Goal: Task Accomplishment & Management: Complete application form

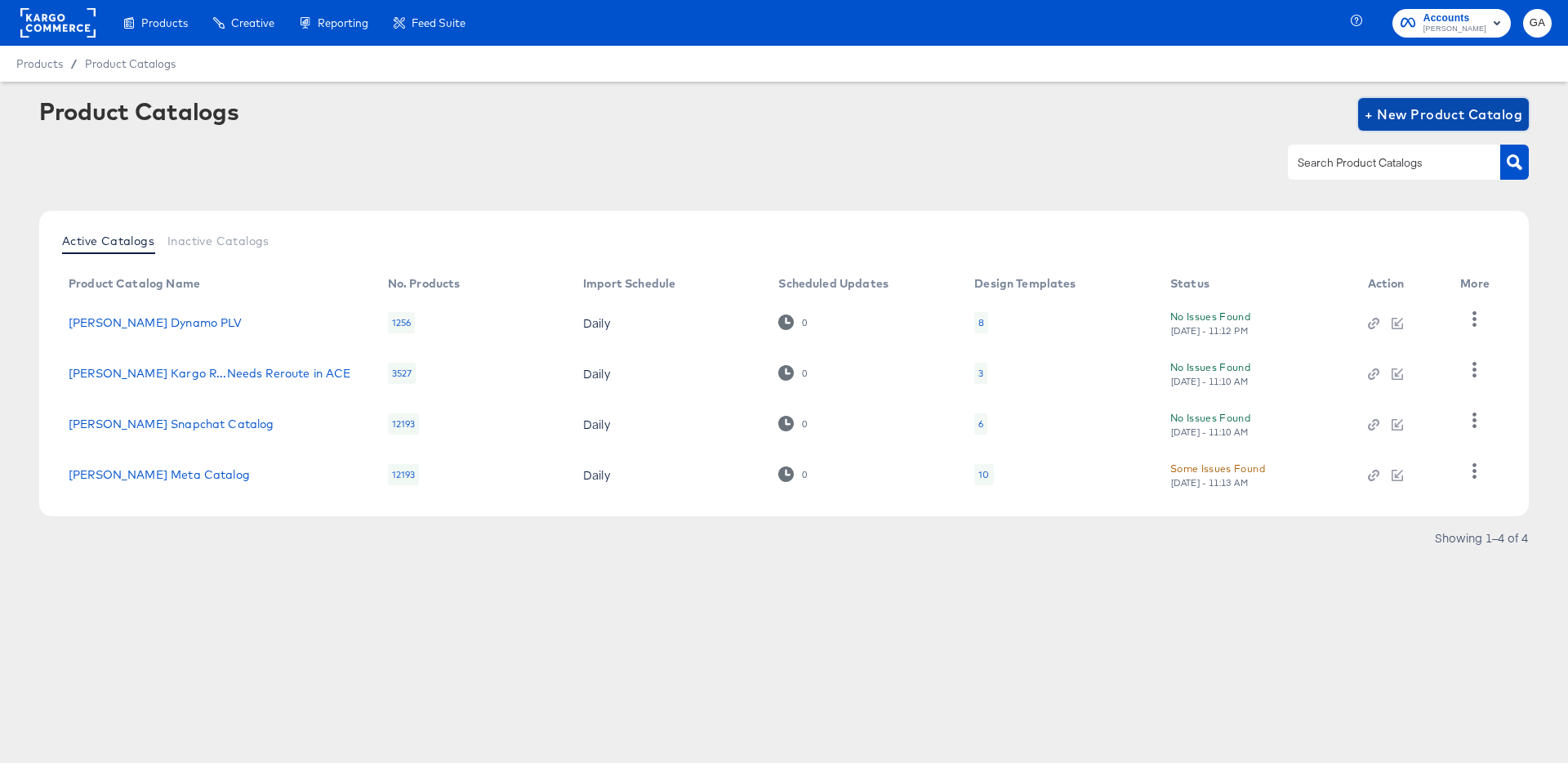
click at [1426, 113] on span "+ New Product Catalog" at bounding box center [1444, 114] width 158 height 23
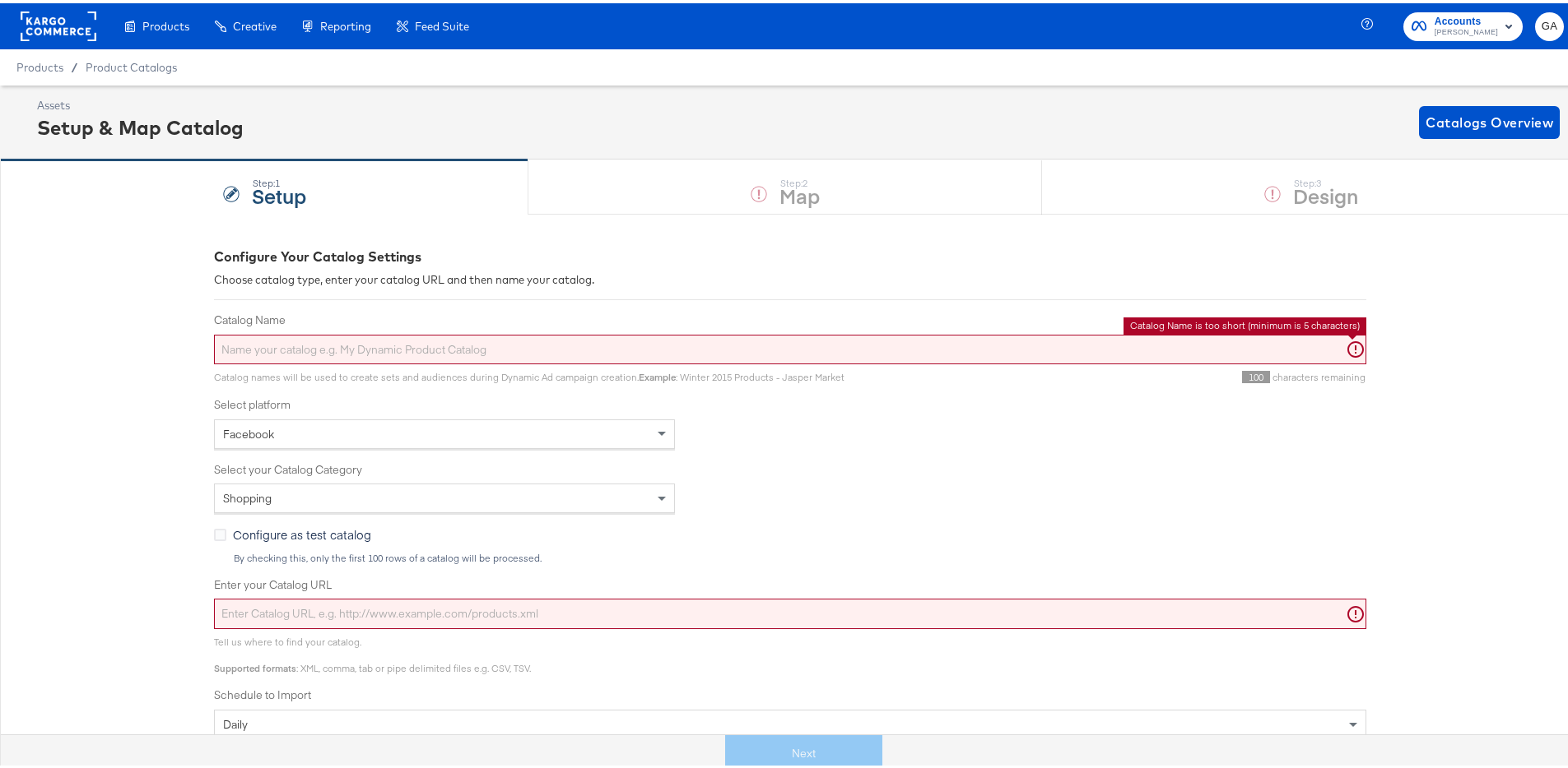
click at [399, 349] on input "Catalog Name" at bounding box center [790, 346] width 1152 height 30
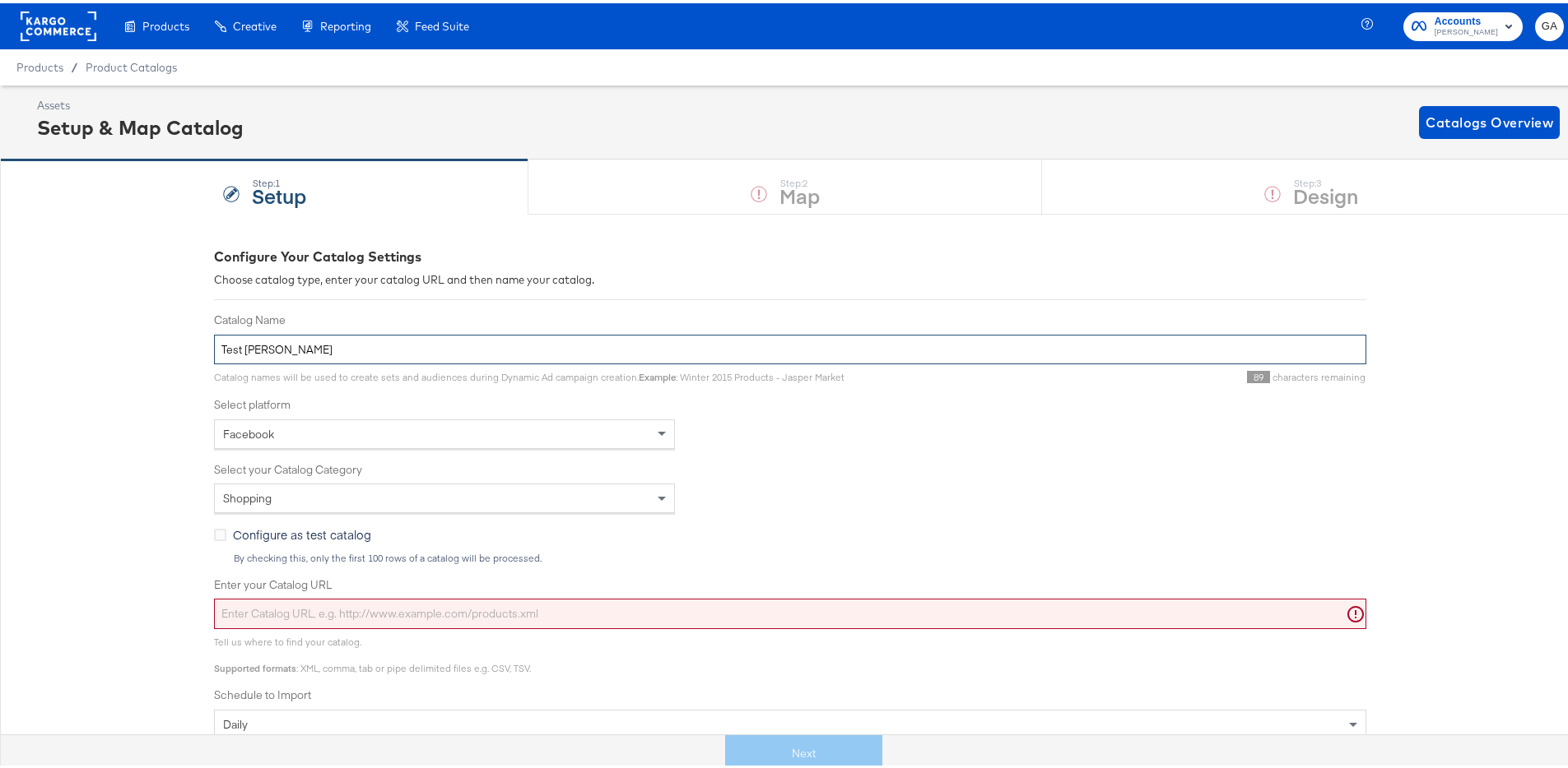
type input "Test George"
click at [234, 533] on span "Configure as test catalog" at bounding box center [302, 532] width 138 height 17
click at [0, 0] on input "Configure as test catalog" at bounding box center [0, 0] width 0 height 0
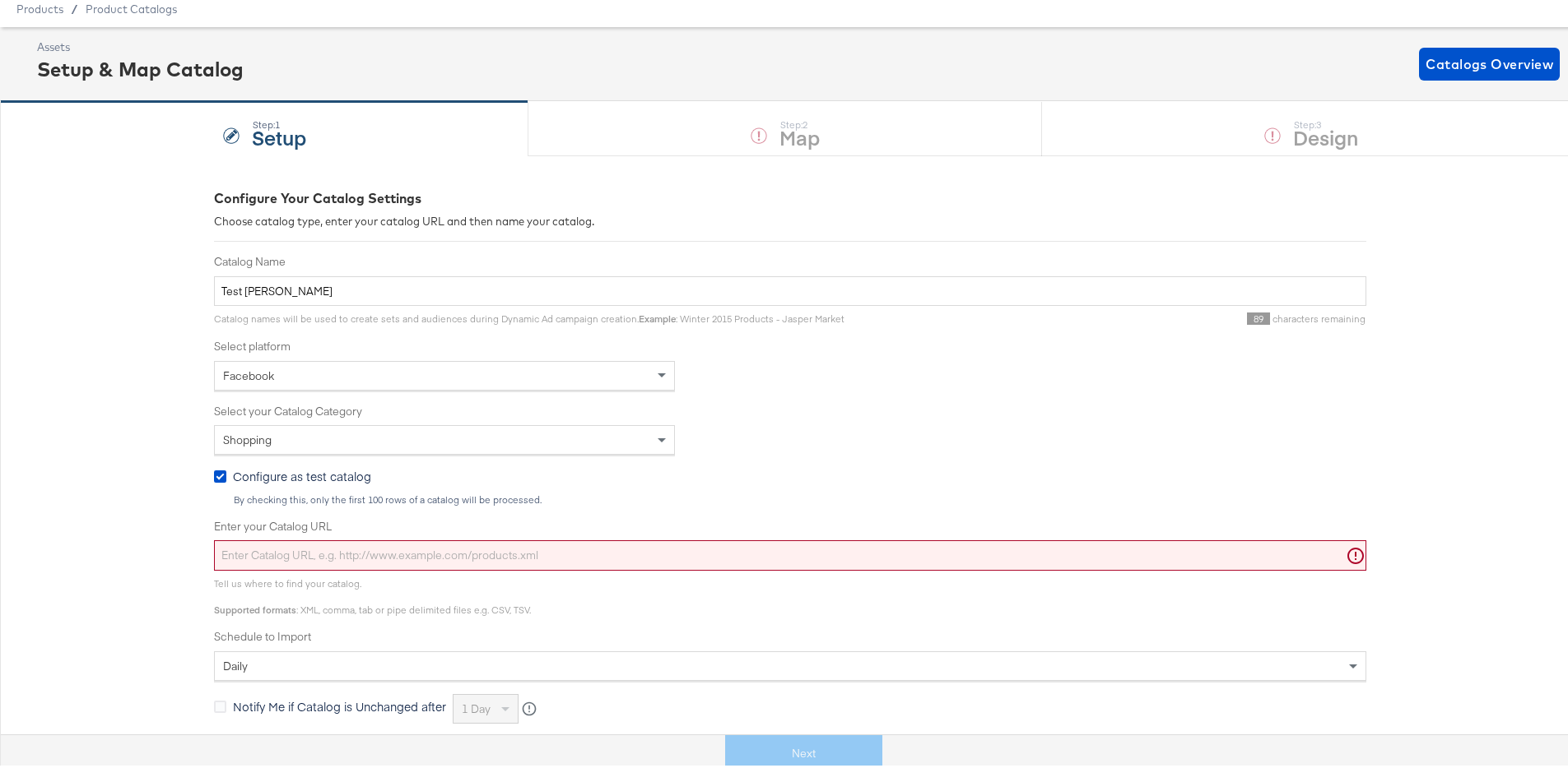
scroll to position [65, 0]
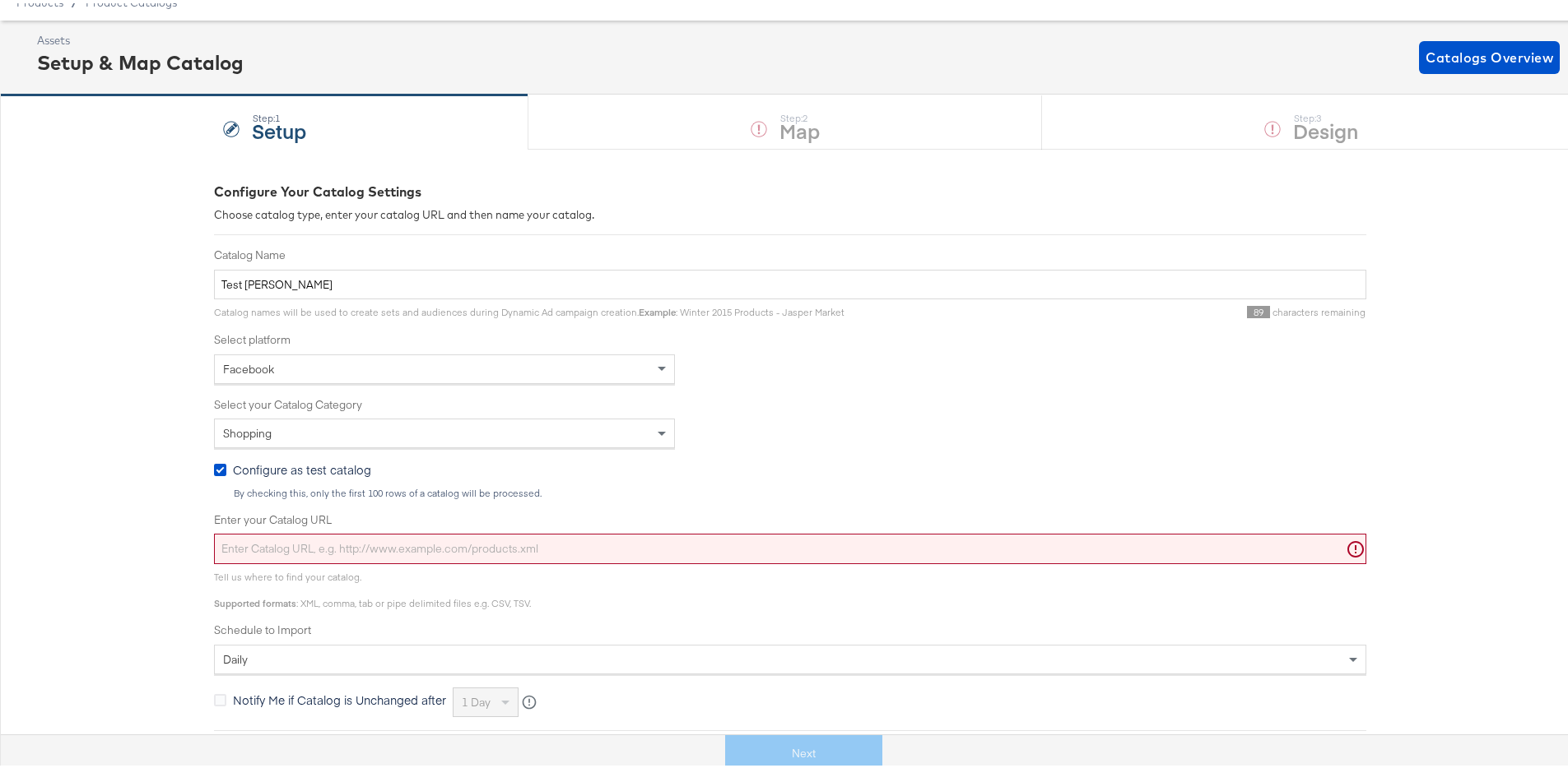
click at [435, 544] on input "Enter your Catalog URL" at bounding box center [790, 545] width 1152 height 30
paste input "https://www.theisopurecompany.com/en-us/Products/Powder/c/80?gad_source=1&gad_c…"
type input "https://www.theisopurecompany.com/en-us/Products/Powder/c/80?gad_source=1&gad_c…"
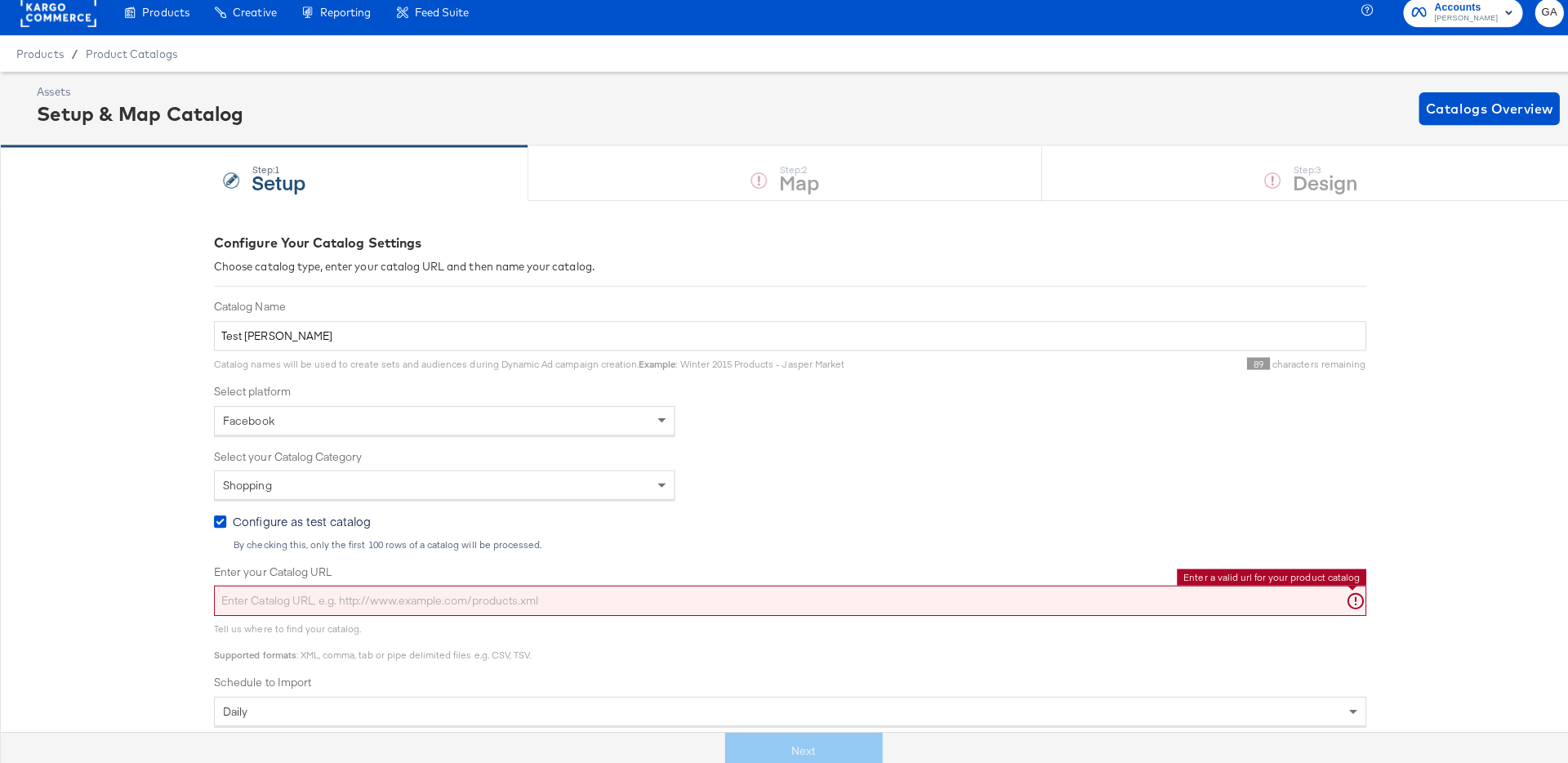
scroll to position [0, 0]
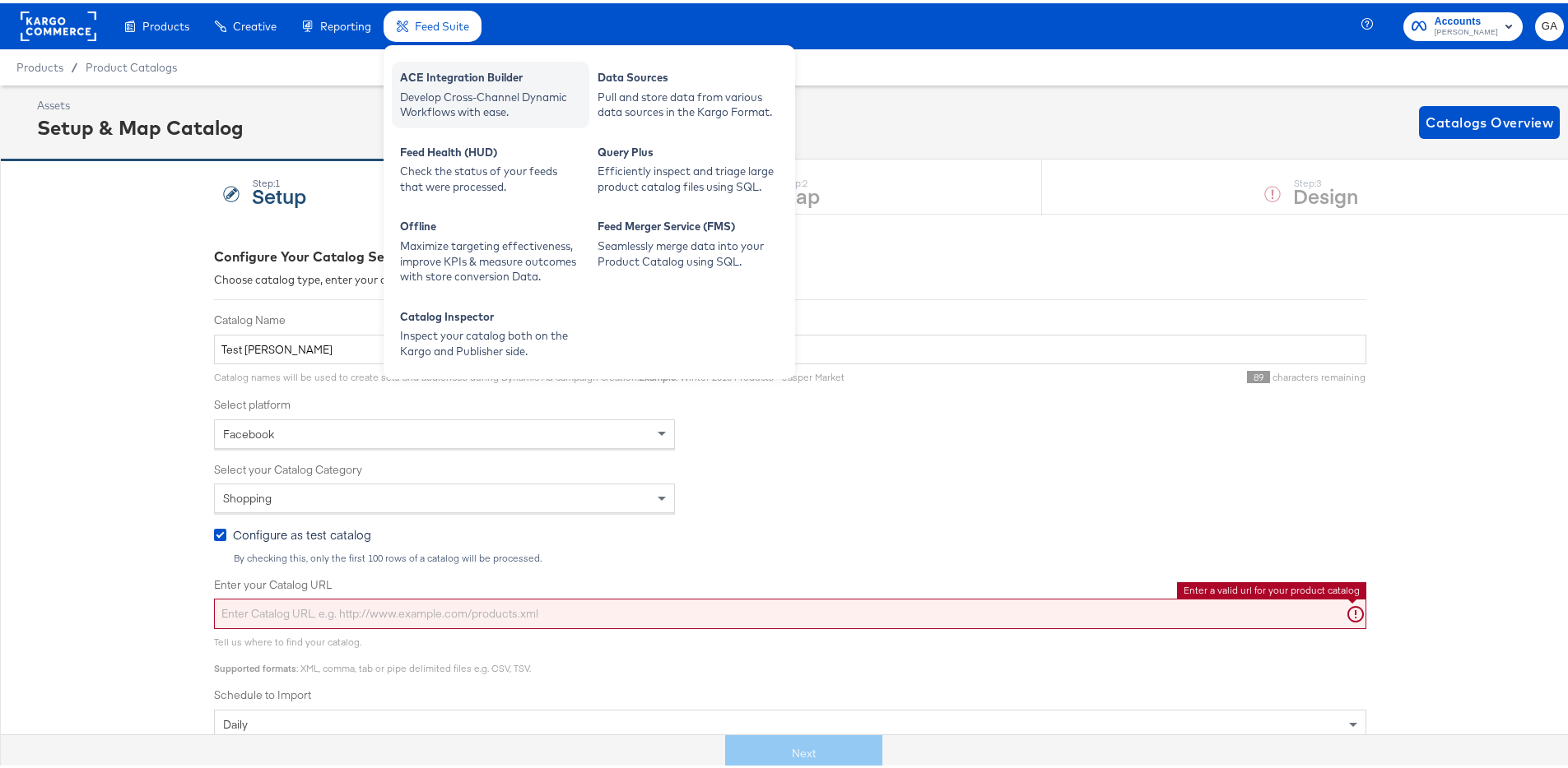
click at [439, 86] on div "Develop Cross-Channel Dynamic Workflows with ease." at bounding box center [490, 101] width 181 height 30
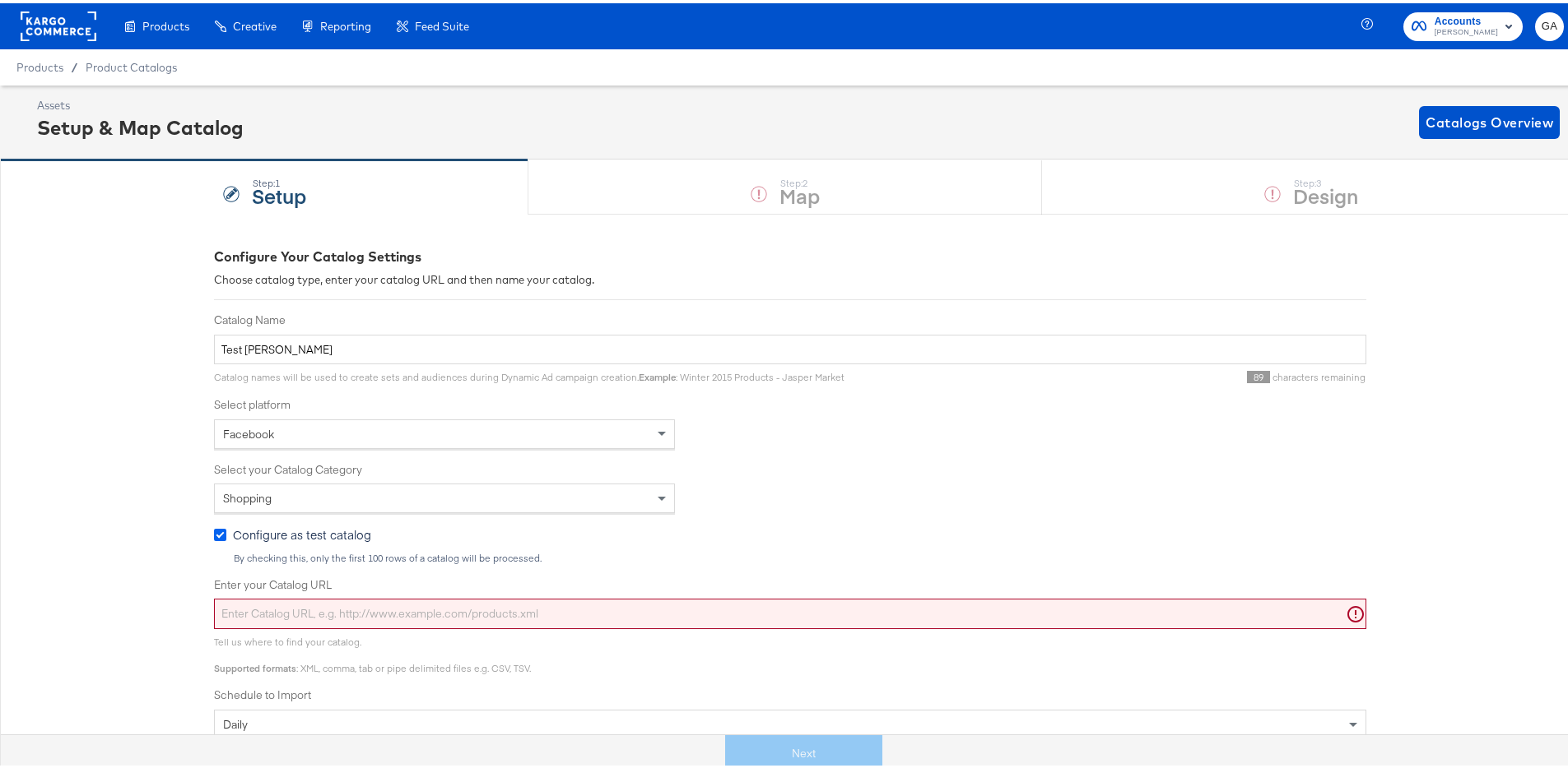
click at [214, 528] on icon at bounding box center [220, 532] width 12 height 12
click at [0, 0] on input "Configure as test catalog" at bounding box center [0, 0] width 0 height 0
click at [373, 350] on input "Test George" at bounding box center [790, 346] width 1152 height 30
type input "Test George - Scrape"
click at [110, 65] on span "Product Catalogs" at bounding box center [132, 64] width 92 height 13
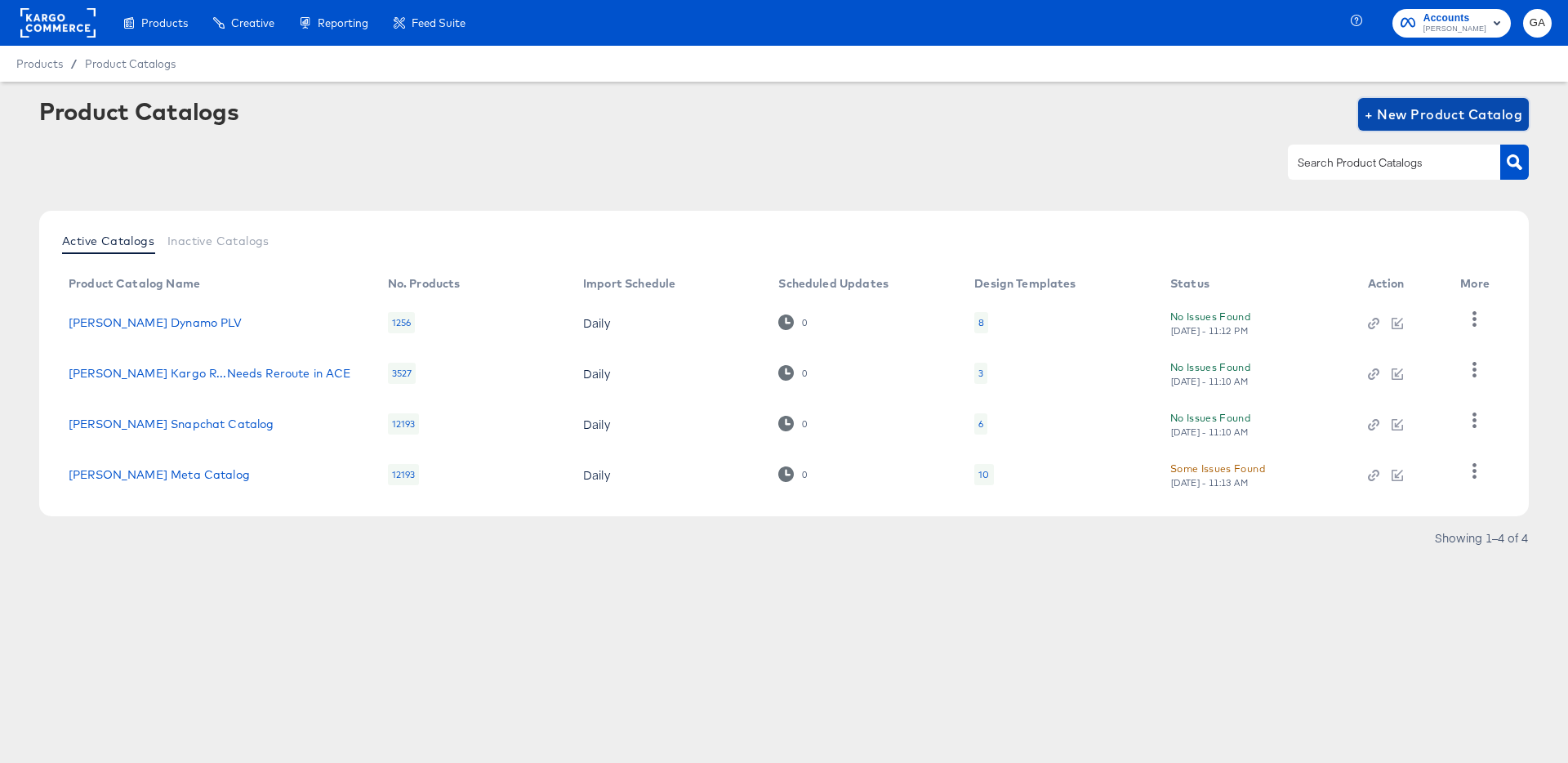
click at [1443, 120] on span "+ New Product Catalog" at bounding box center [1444, 114] width 158 height 23
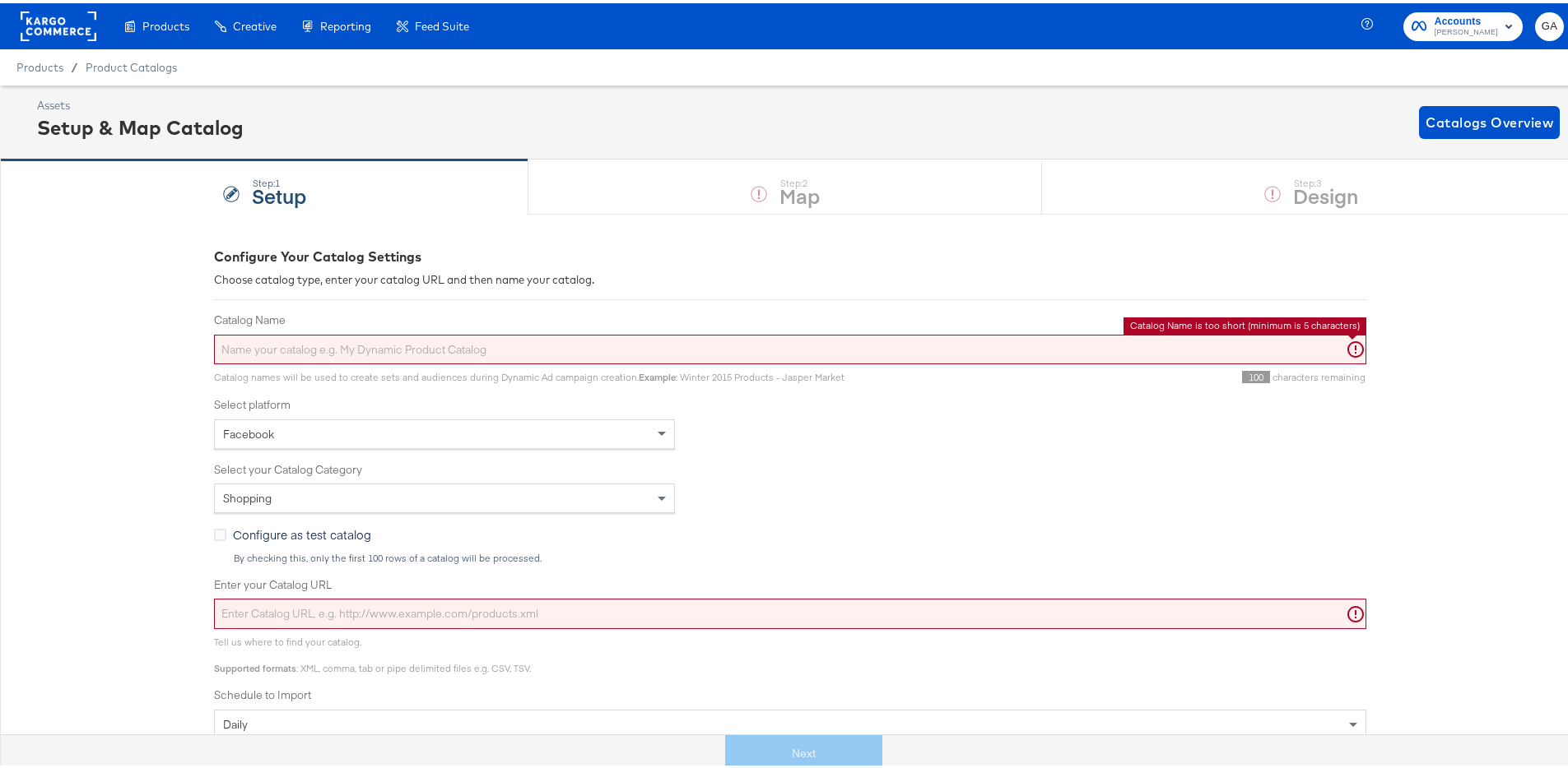
click at [280, 338] on input "Catalog Name" at bounding box center [790, 346] width 1152 height 30
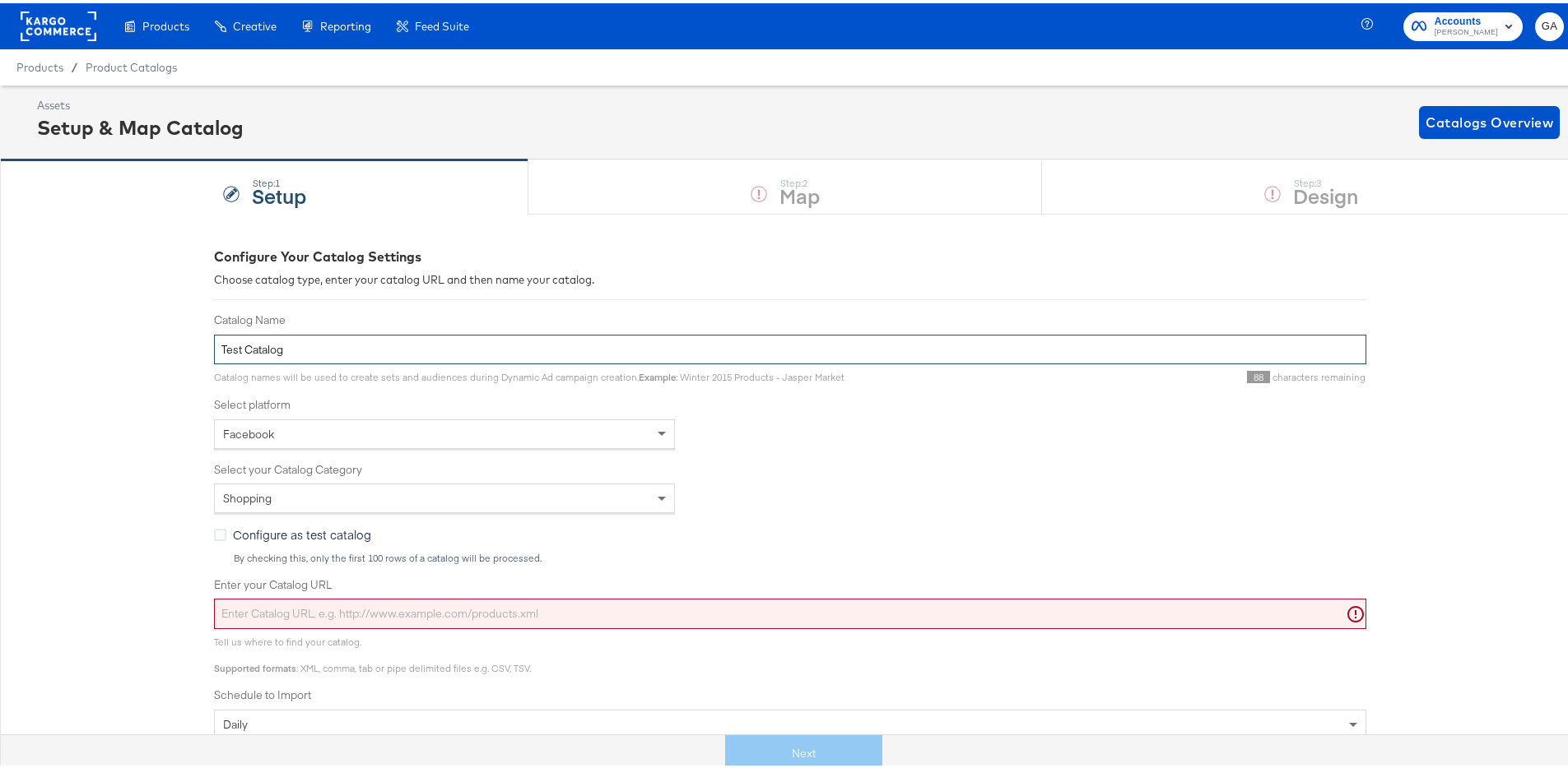
type input "Test Catalog"
paste input "https://ace.stitcherads.com/exports/1460/universal/none/universal/export.tsv.gz"
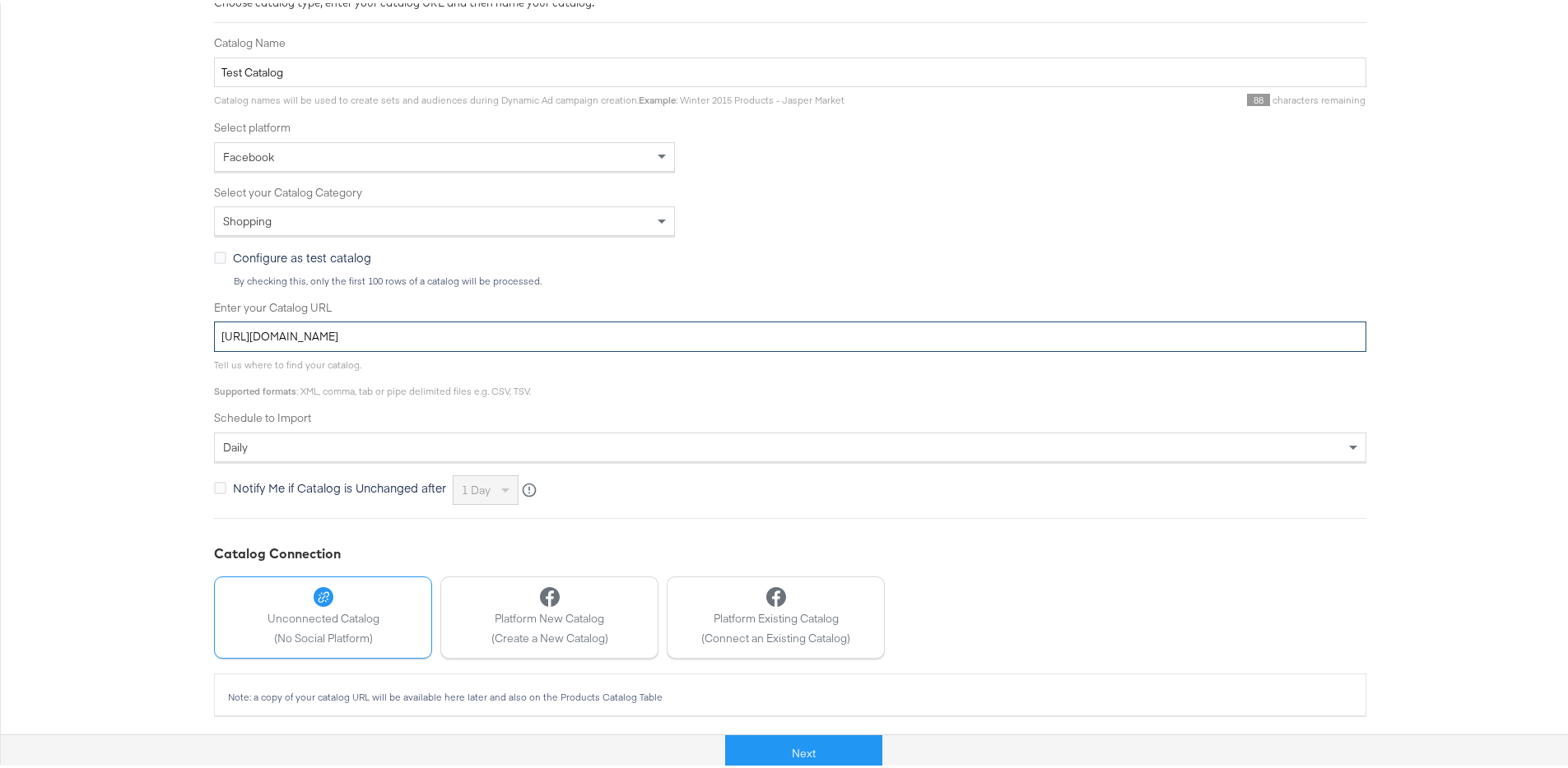
scroll to position [279, 0]
type input "https://ace.stitcherads.com/exports/1460/universal/none/universal/export.tsv.gz"
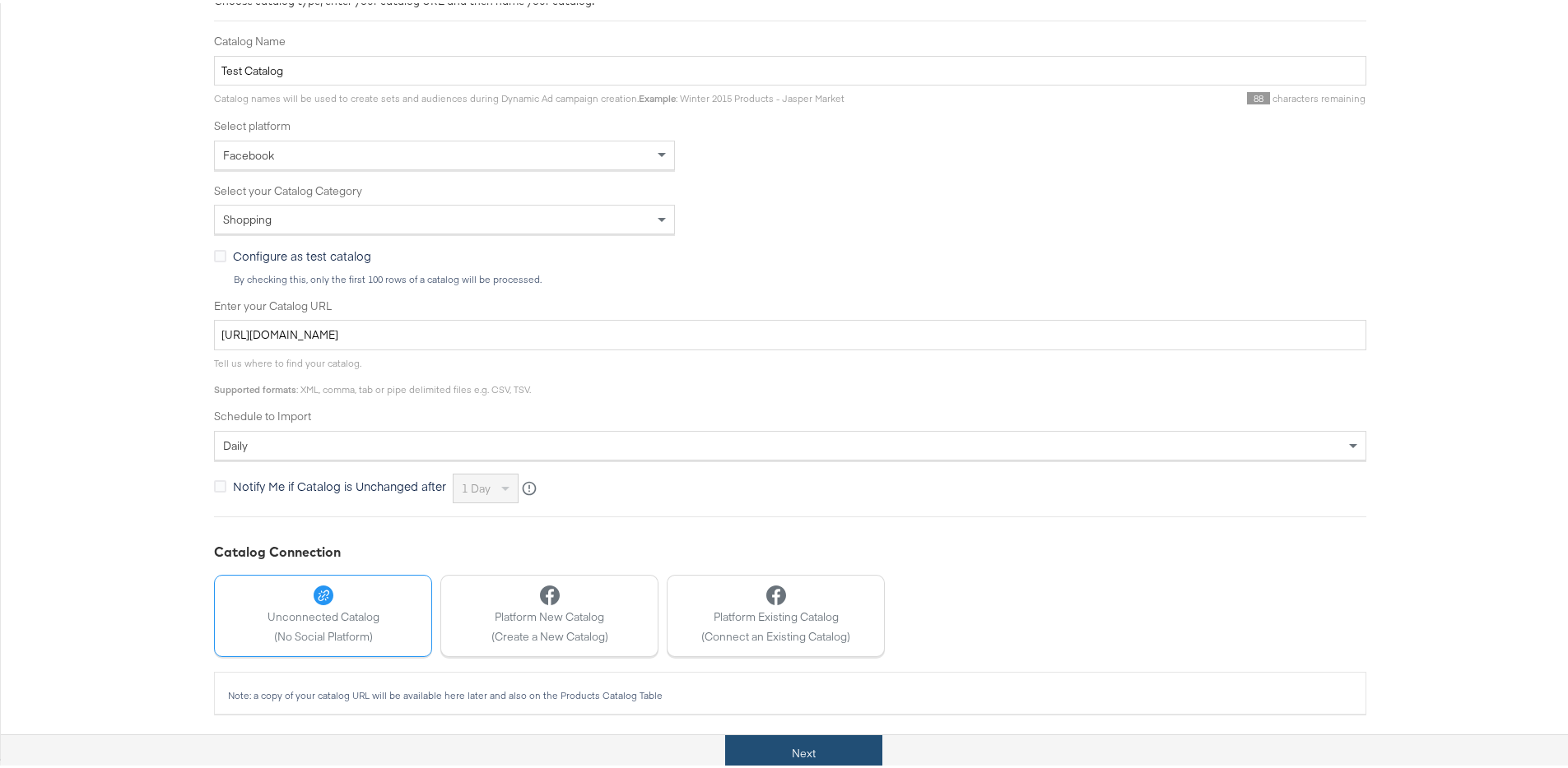
click at [806, 745] on button "Next" at bounding box center [803, 751] width 157 height 37
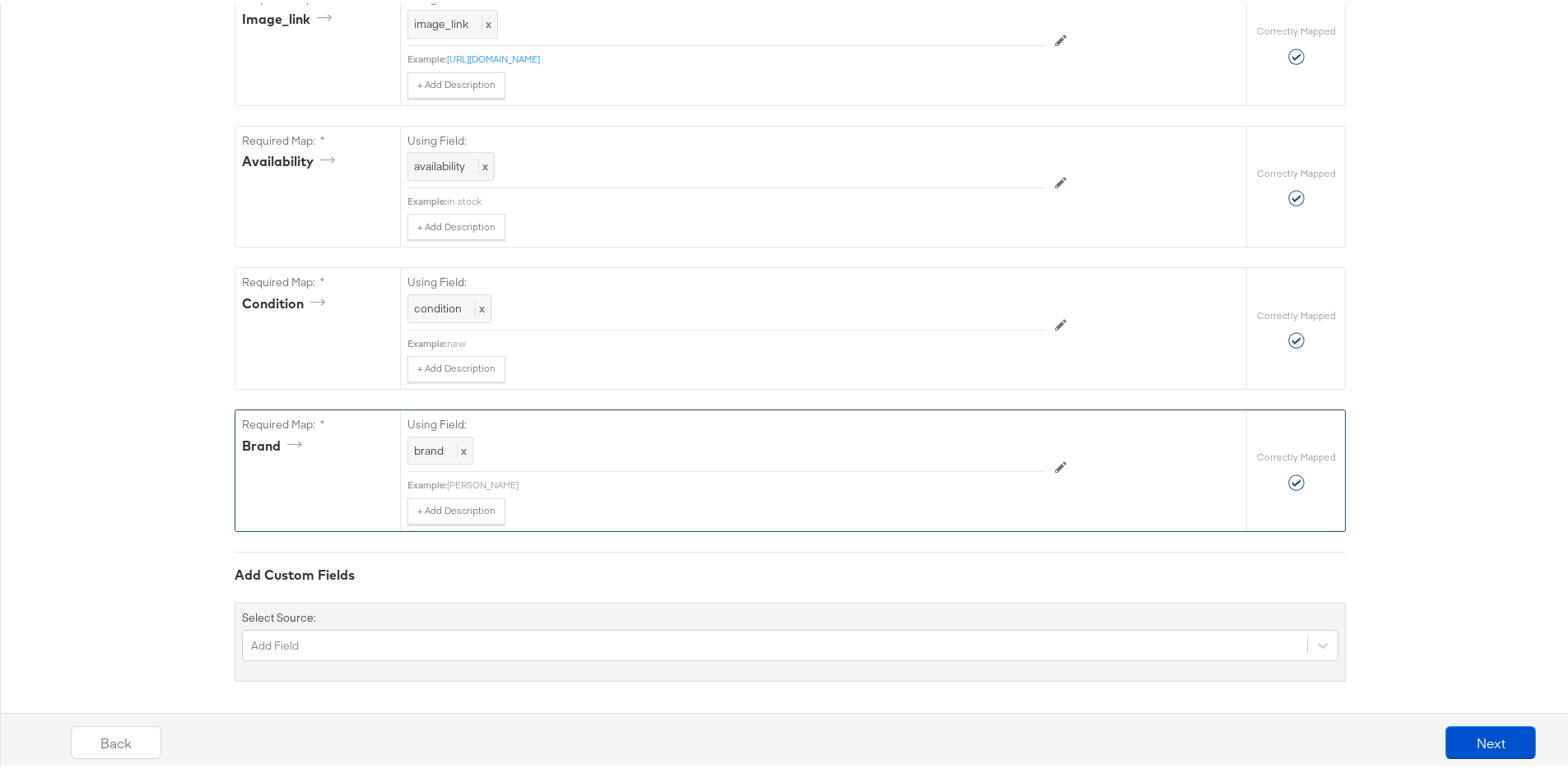
scroll to position [1129, 0]
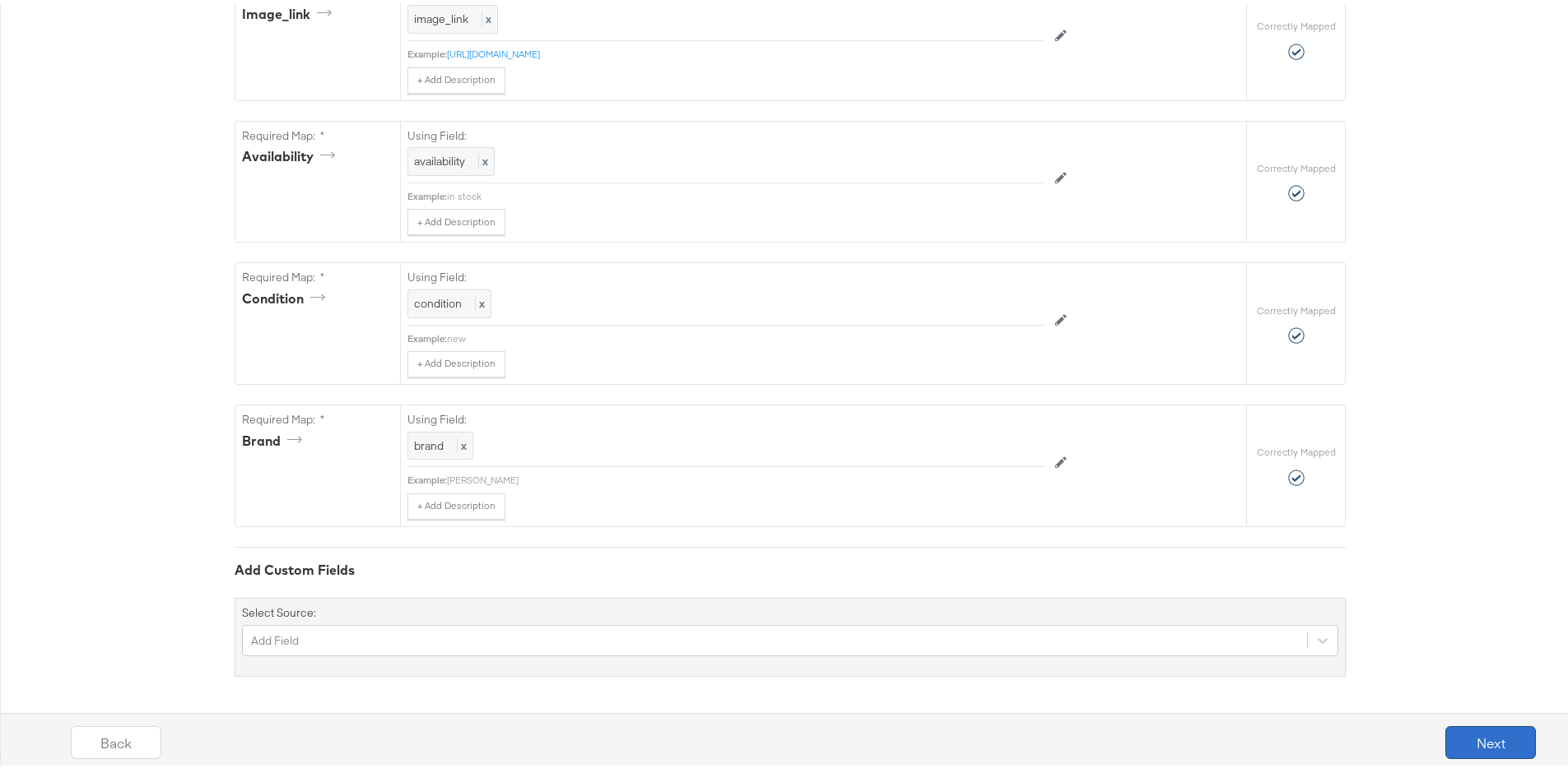
click at [1486, 736] on button "Next" at bounding box center [1491, 739] width 90 height 33
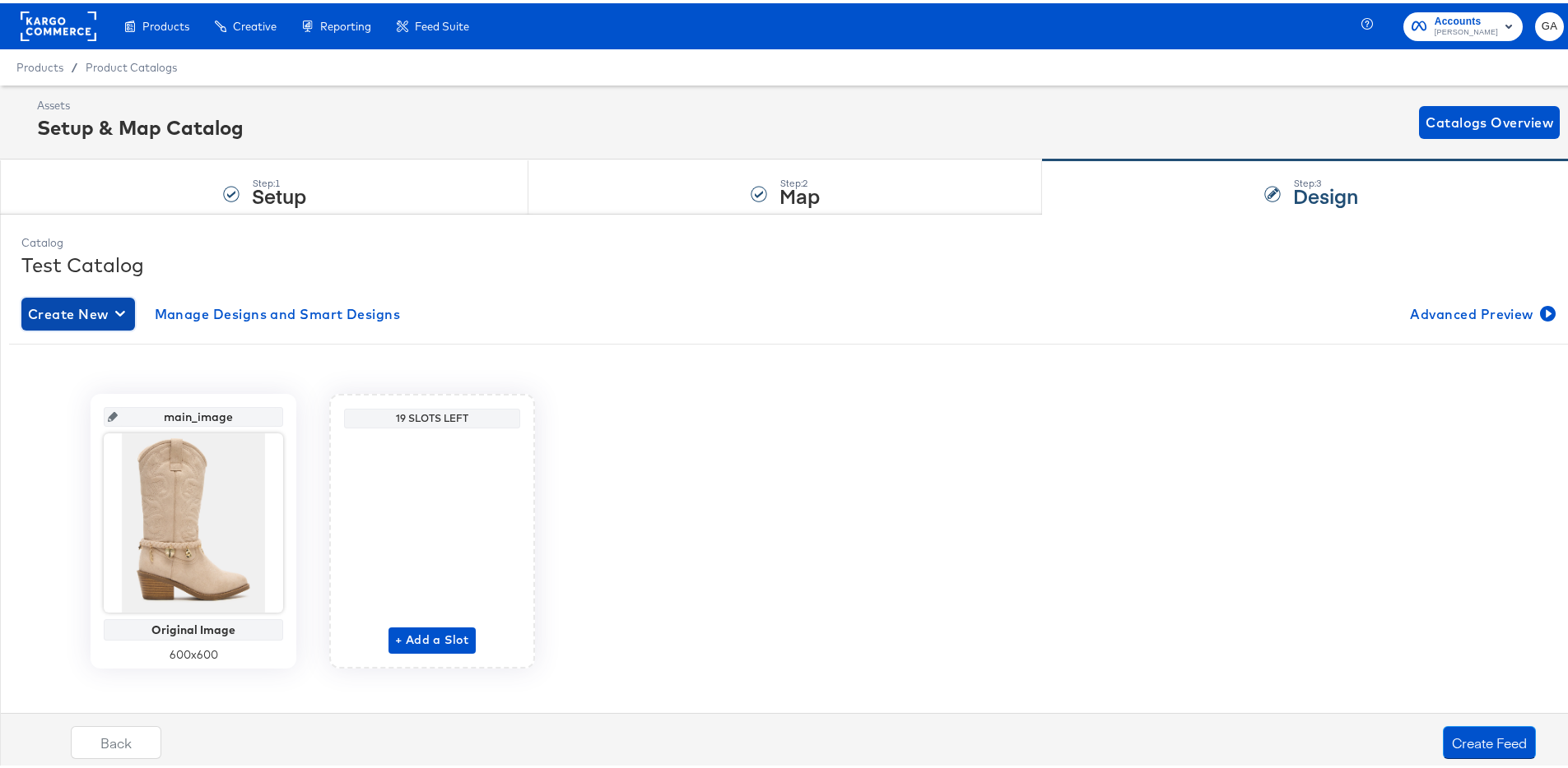
click at [133, 304] on button "Create New" at bounding box center [77, 311] width 113 height 33
click at [121, 373] on div "Create New Smart Design" at bounding box center [110, 377] width 156 height 13
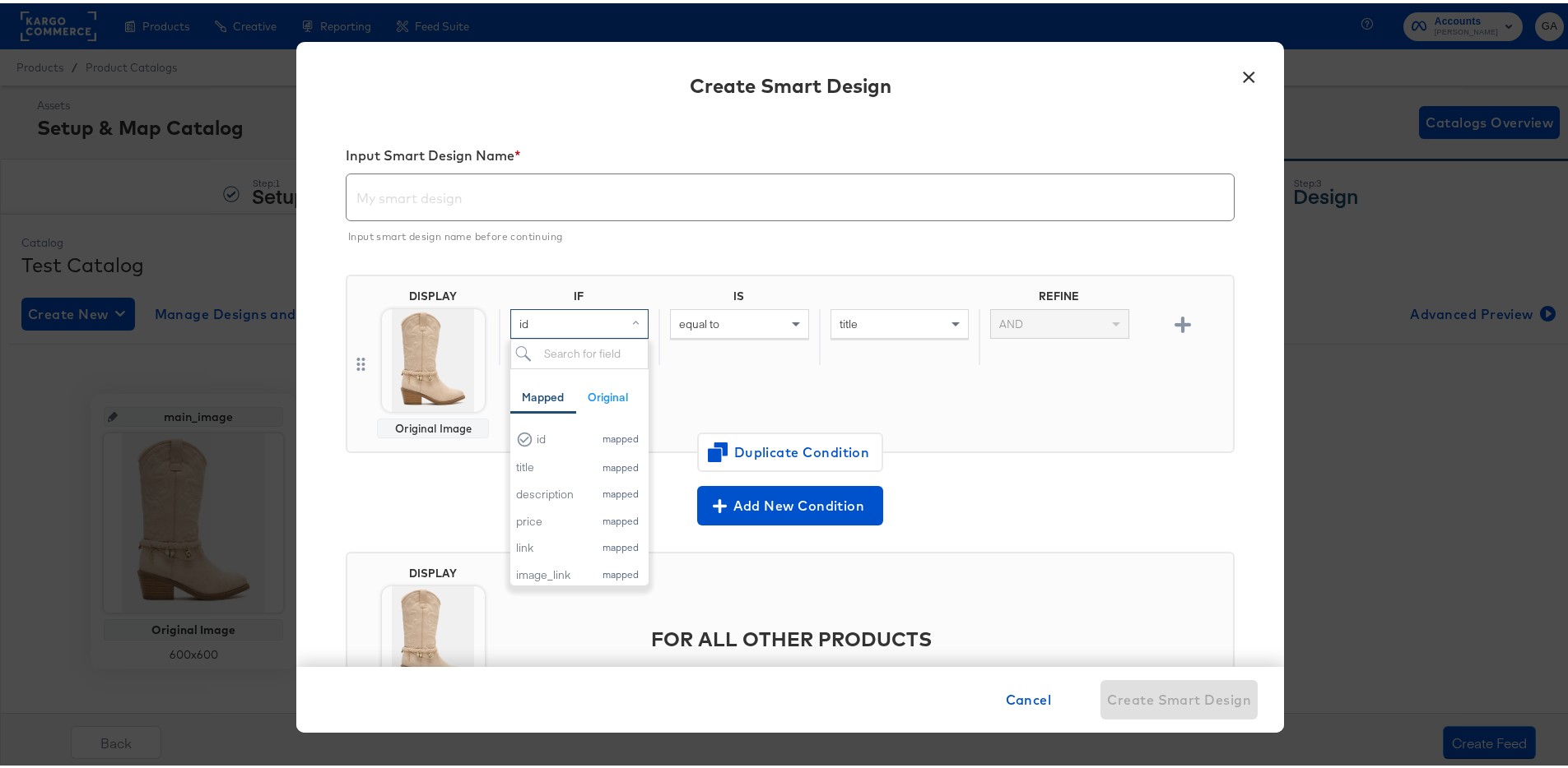
click at [553, 329] on div "id" at bounding box center [579, 321] width 136 height 28
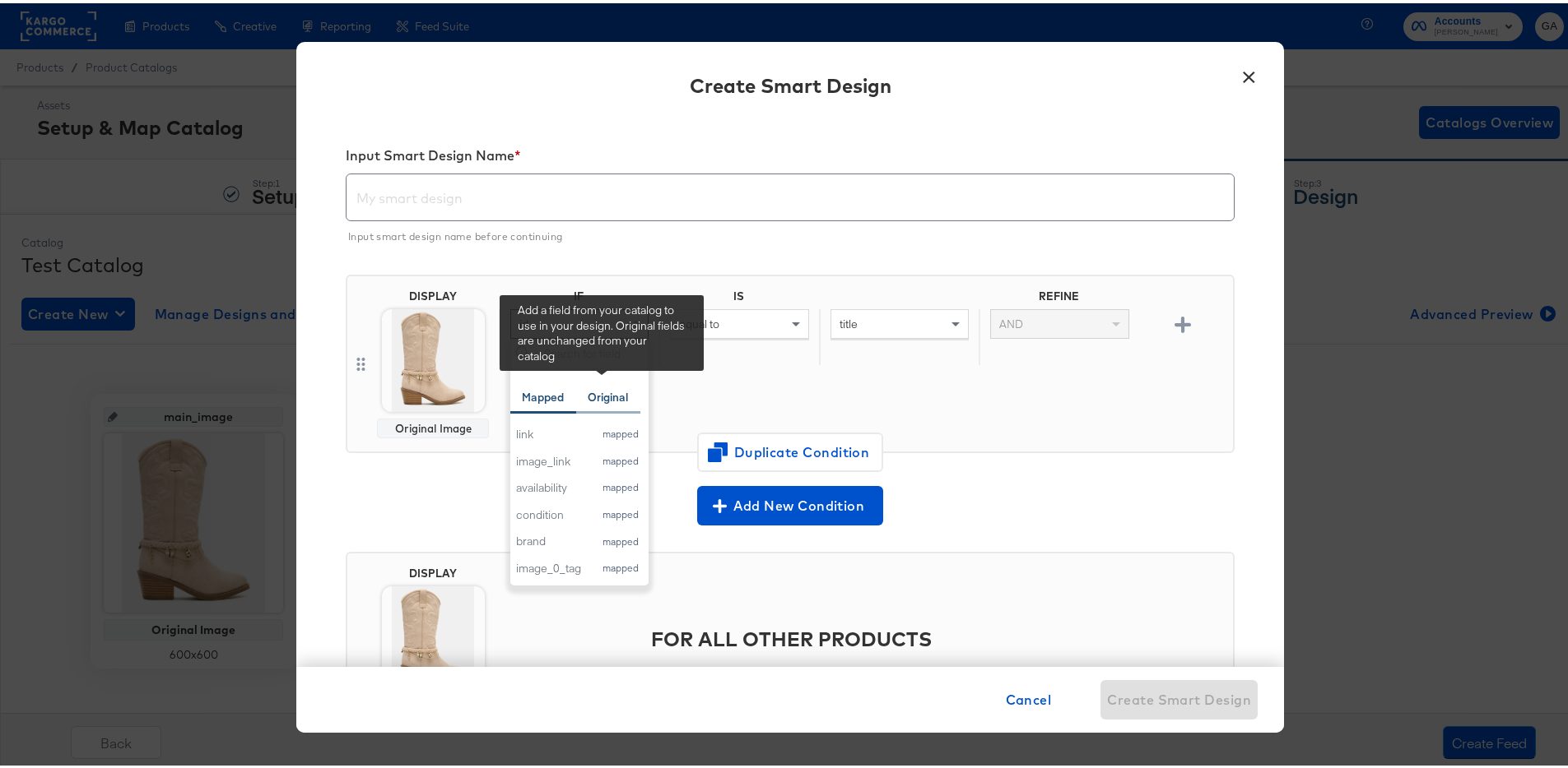
click at [598, 394] on div "Original" at bounding box center [608, 394] width 40 height 16
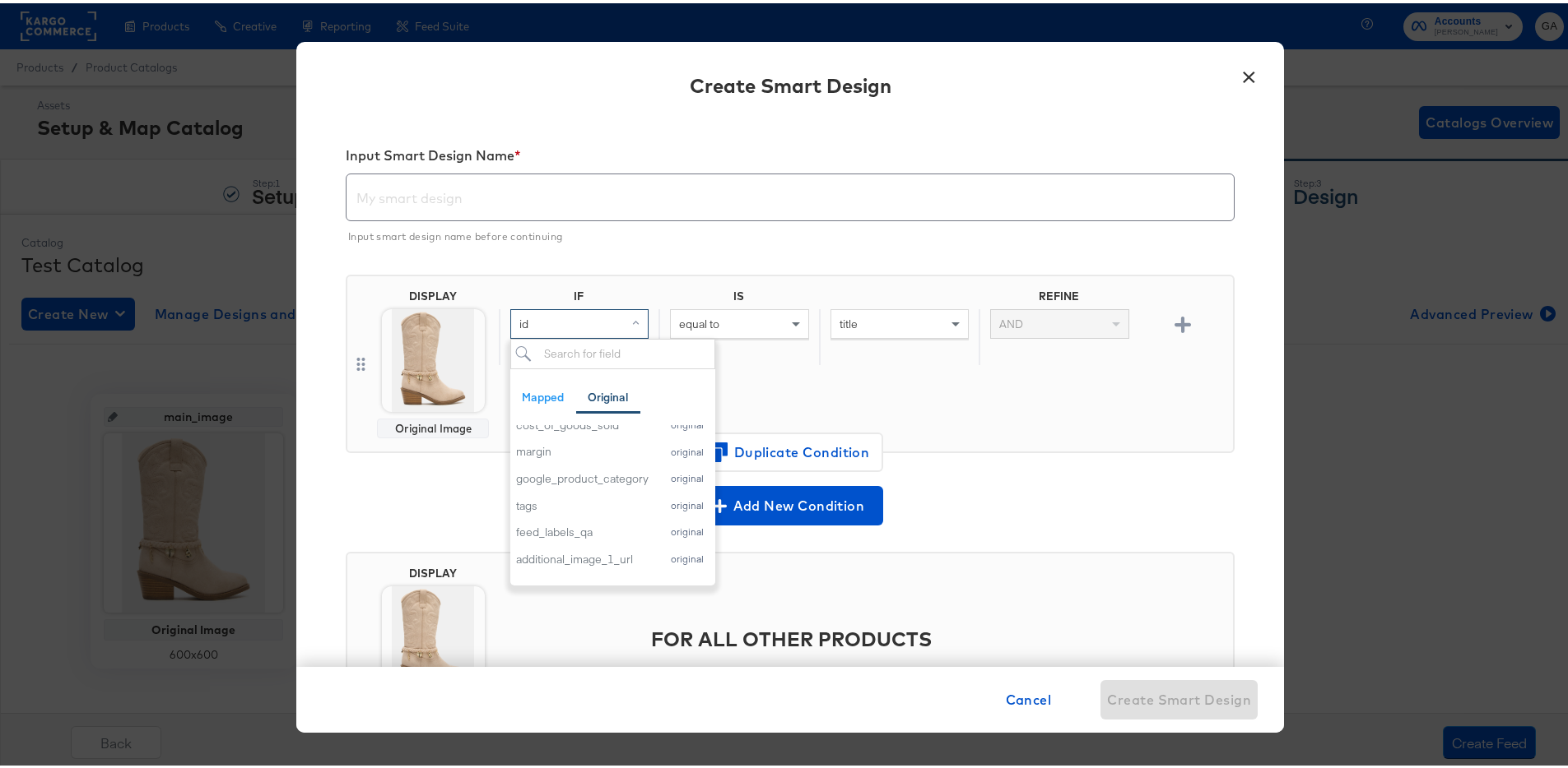
scroll to position [1049, 0]
click at [566, 564] on div "tag" at bounding box center [584, 565] width 136 height 16
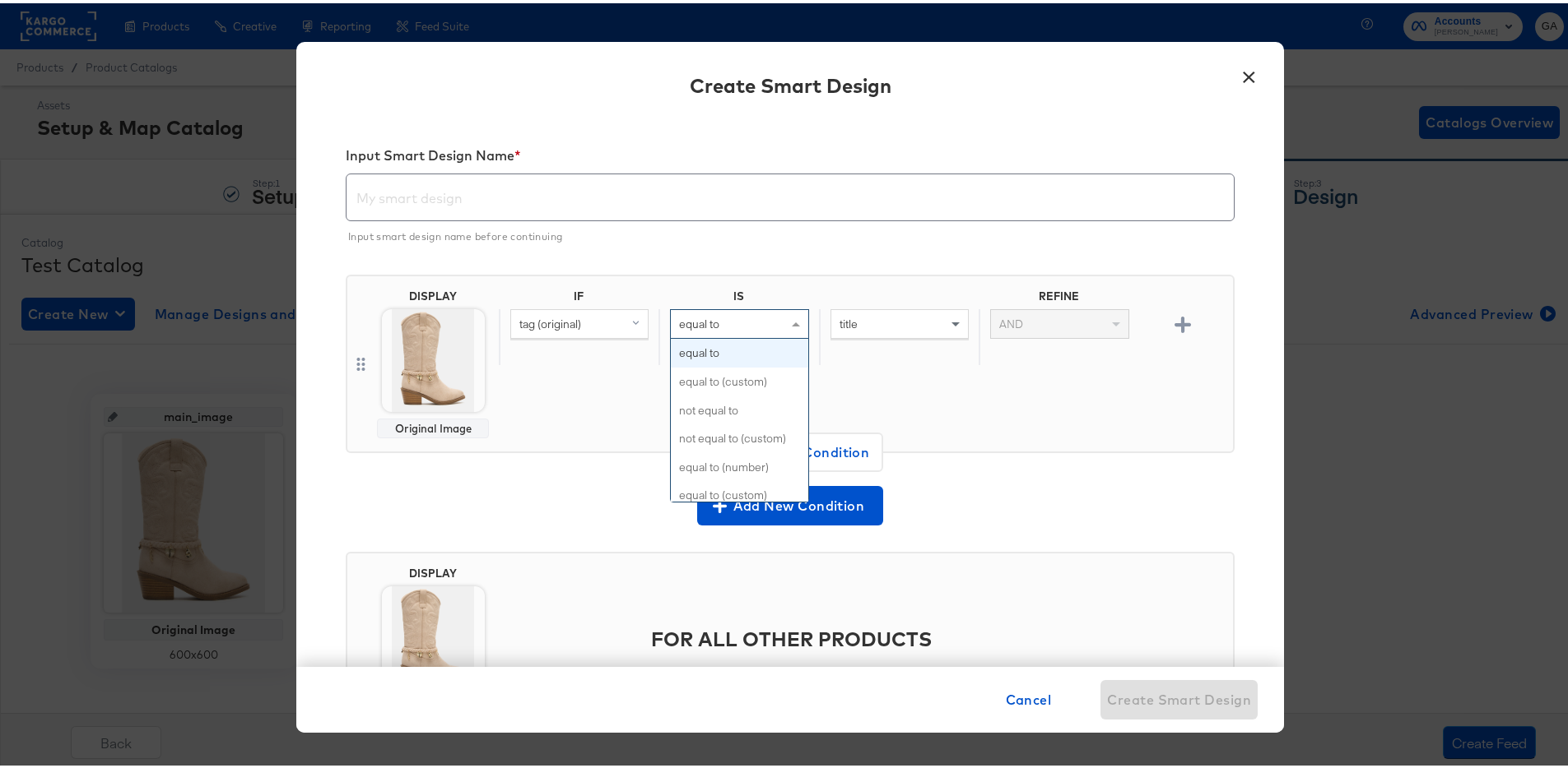
click at [756, 321] on div "equal to" at bounding box center [739, 321] width 136 height 28
click at [839, 324] on span "title" at bounding box center [848, 321] width 18 height 15
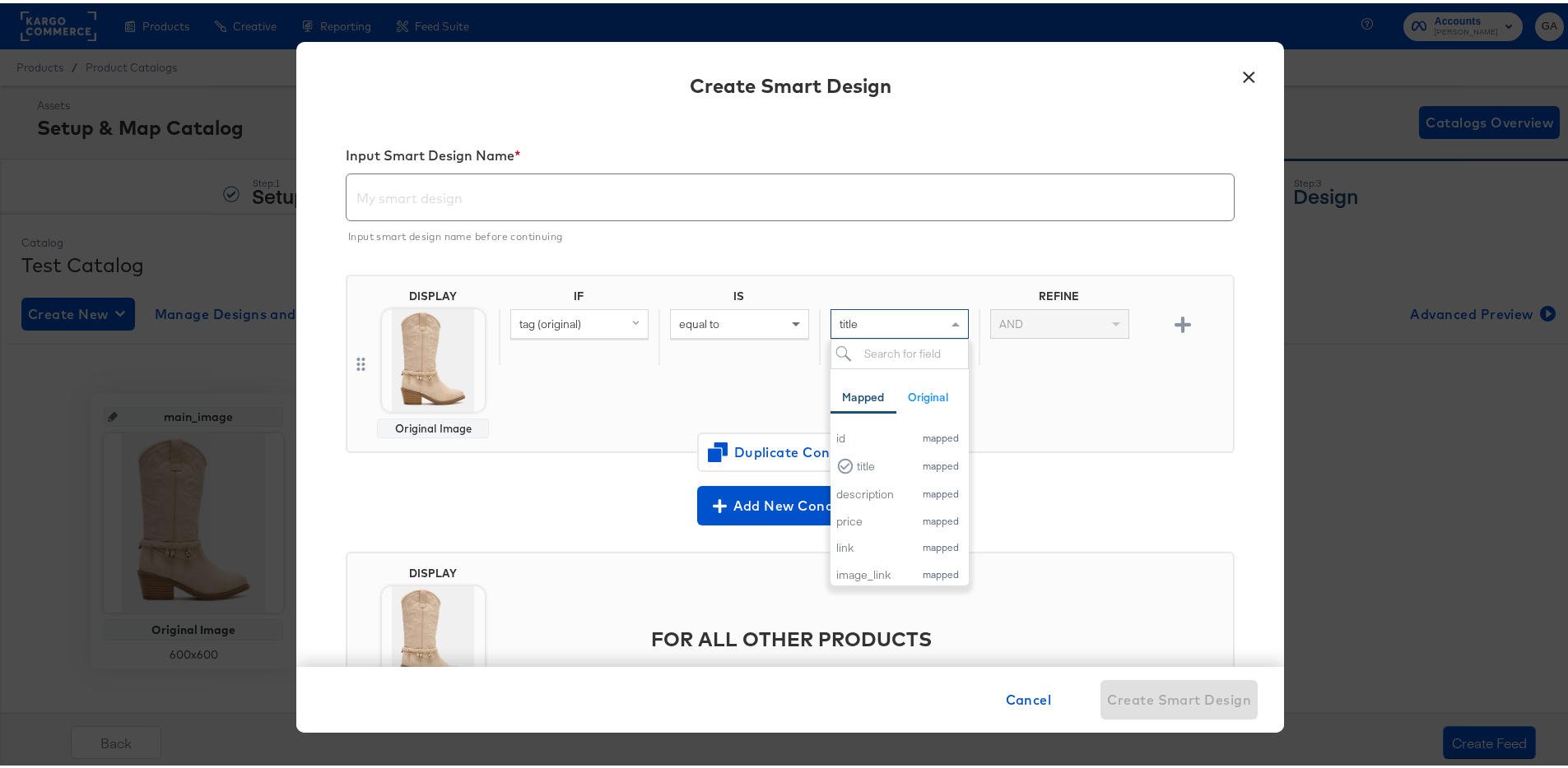
click at [882, 322] on div "title" at bounding box center [899, 321] width 136 height 28
click at [867, 350] on input "search" at bounding box center [900, 350] width 138 height 30
type input "j"
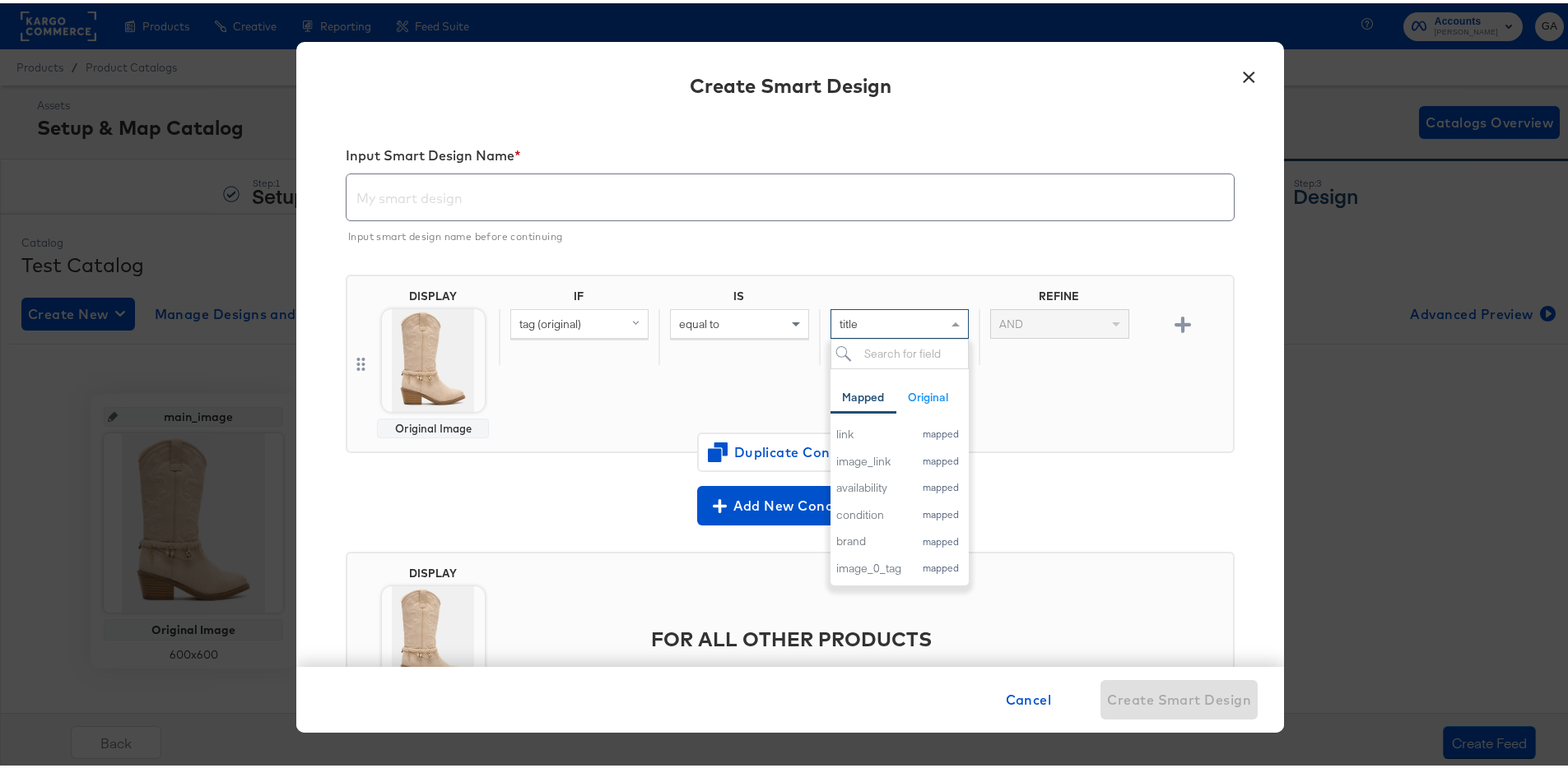
click at [892, 317] on div "title" at bounding box center [899, 321] width 136 height 28
click at [892, 320] on div "title" at bounding box center [899, 321] width 136 height 28
paste input "touch-of-gold"
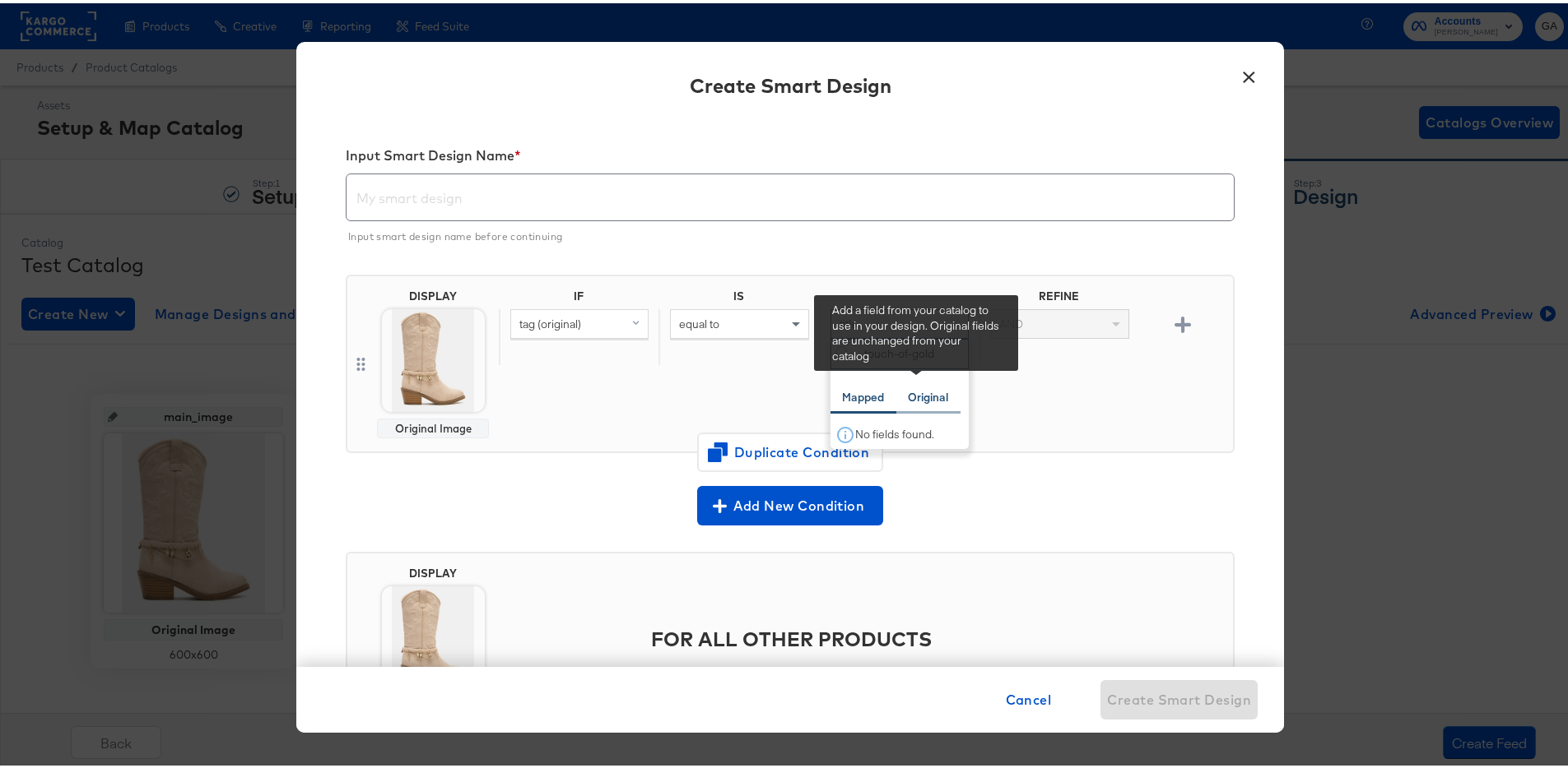
type input "touch-of-gold"
click at [918, 389] on div "Original" at bounding box center [928, 394] width 40 height 16
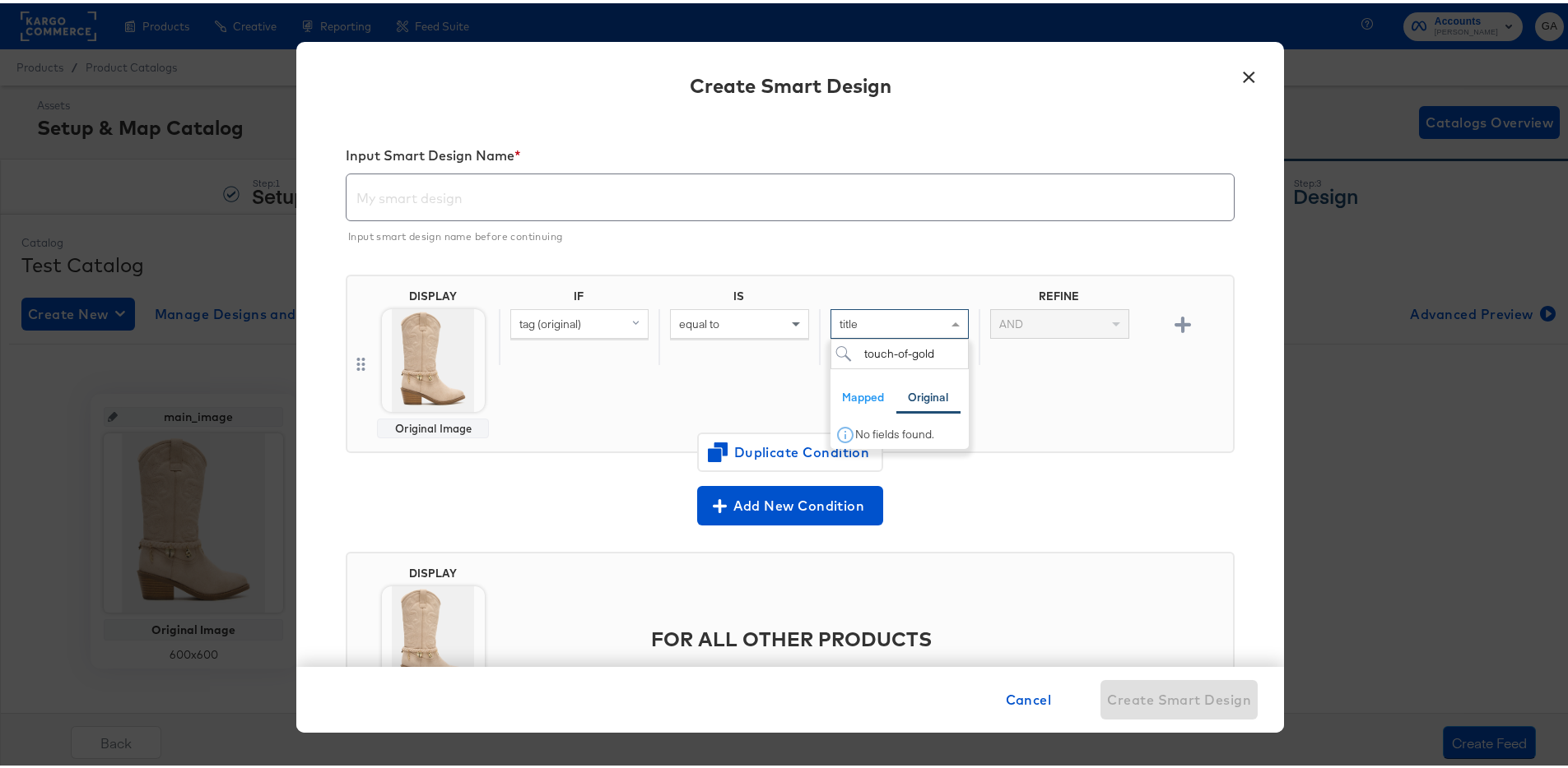
click at [766, 315] on div "equal to" at bounding box center [739, 321] width 136 height 28
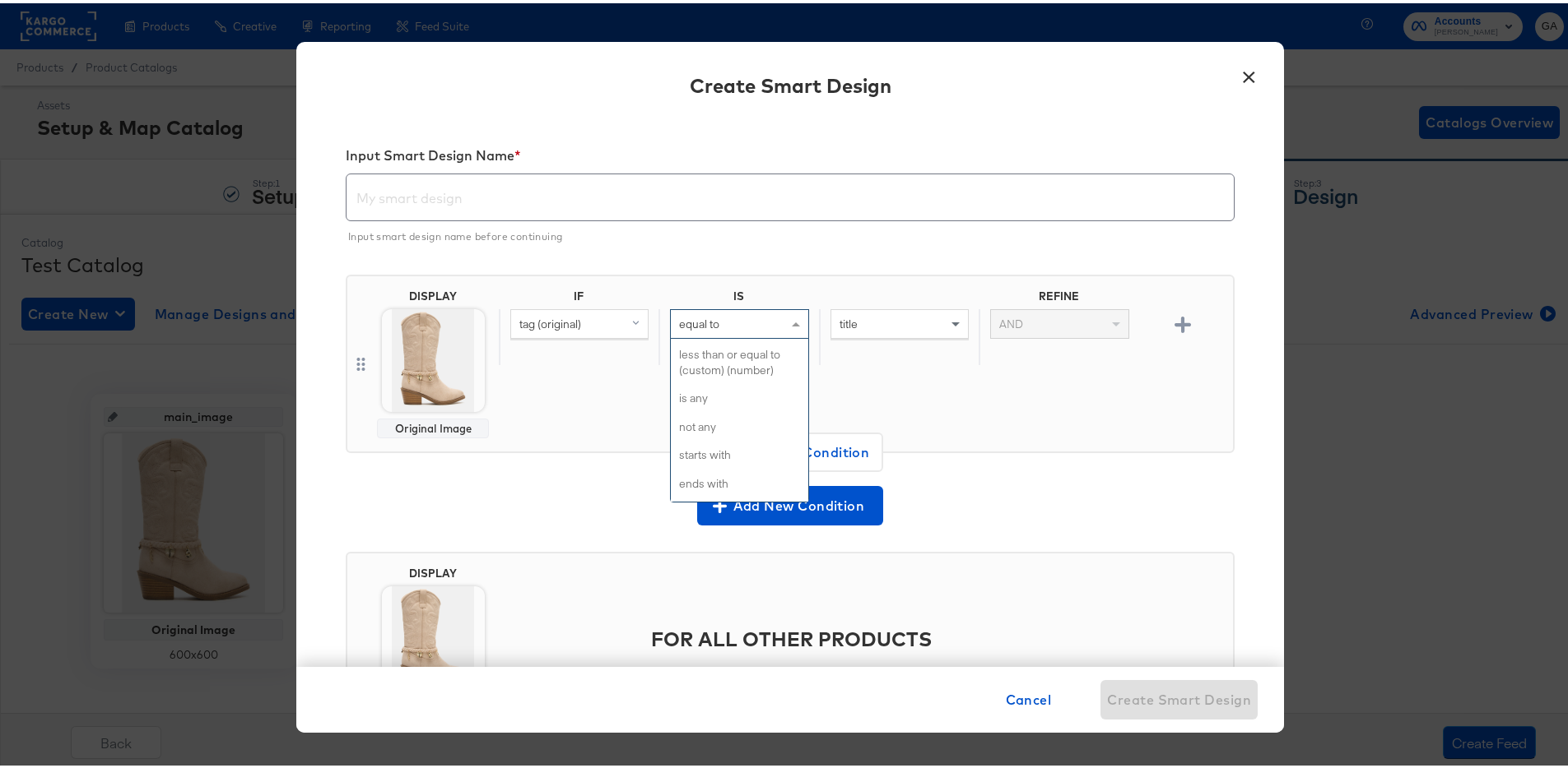
scroll to position [669, 0]
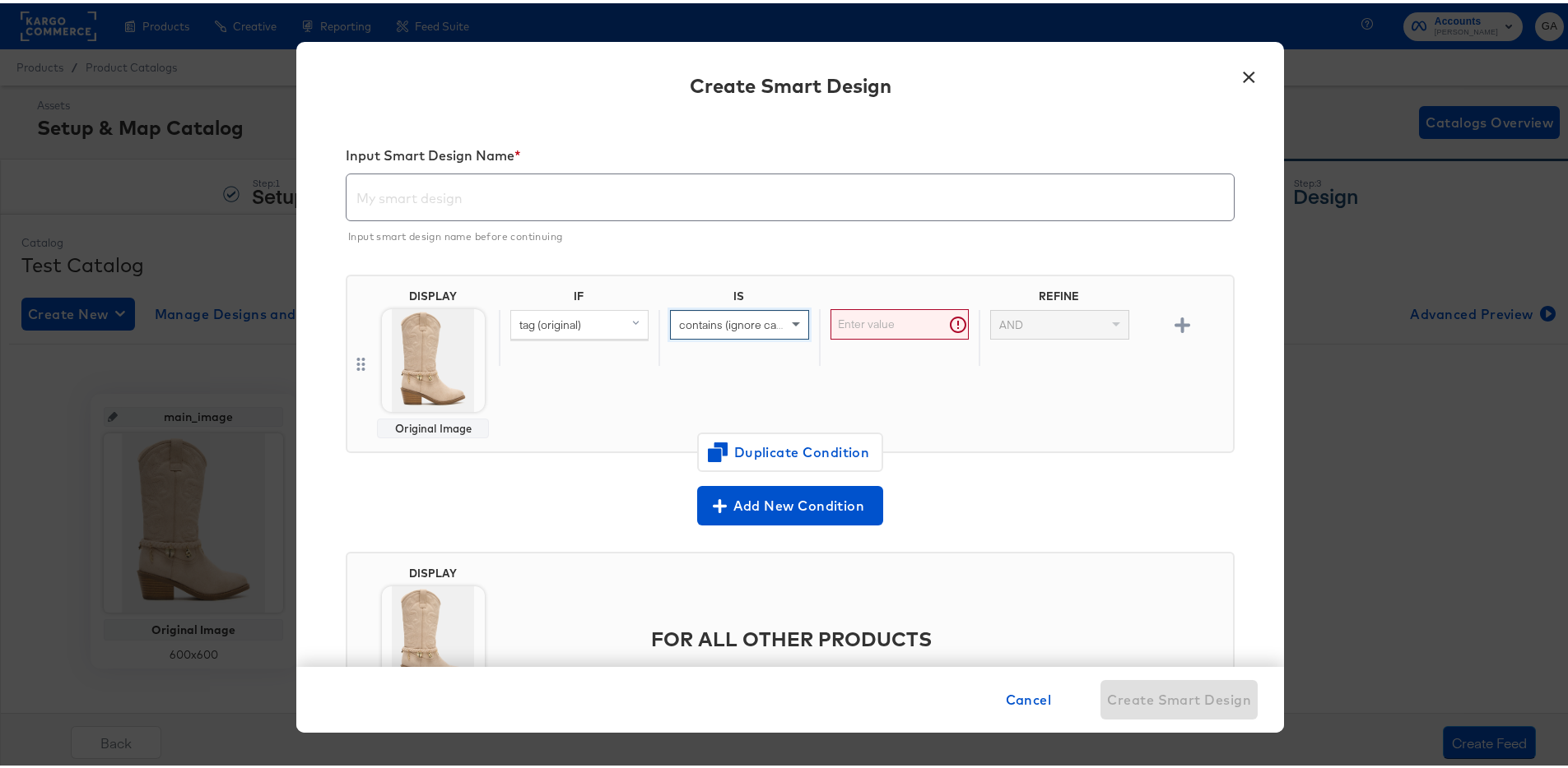
click at [883, 323] on input "text" at bounding box center [900, 321] width 138 height 30
paste input "touch-of-gold"
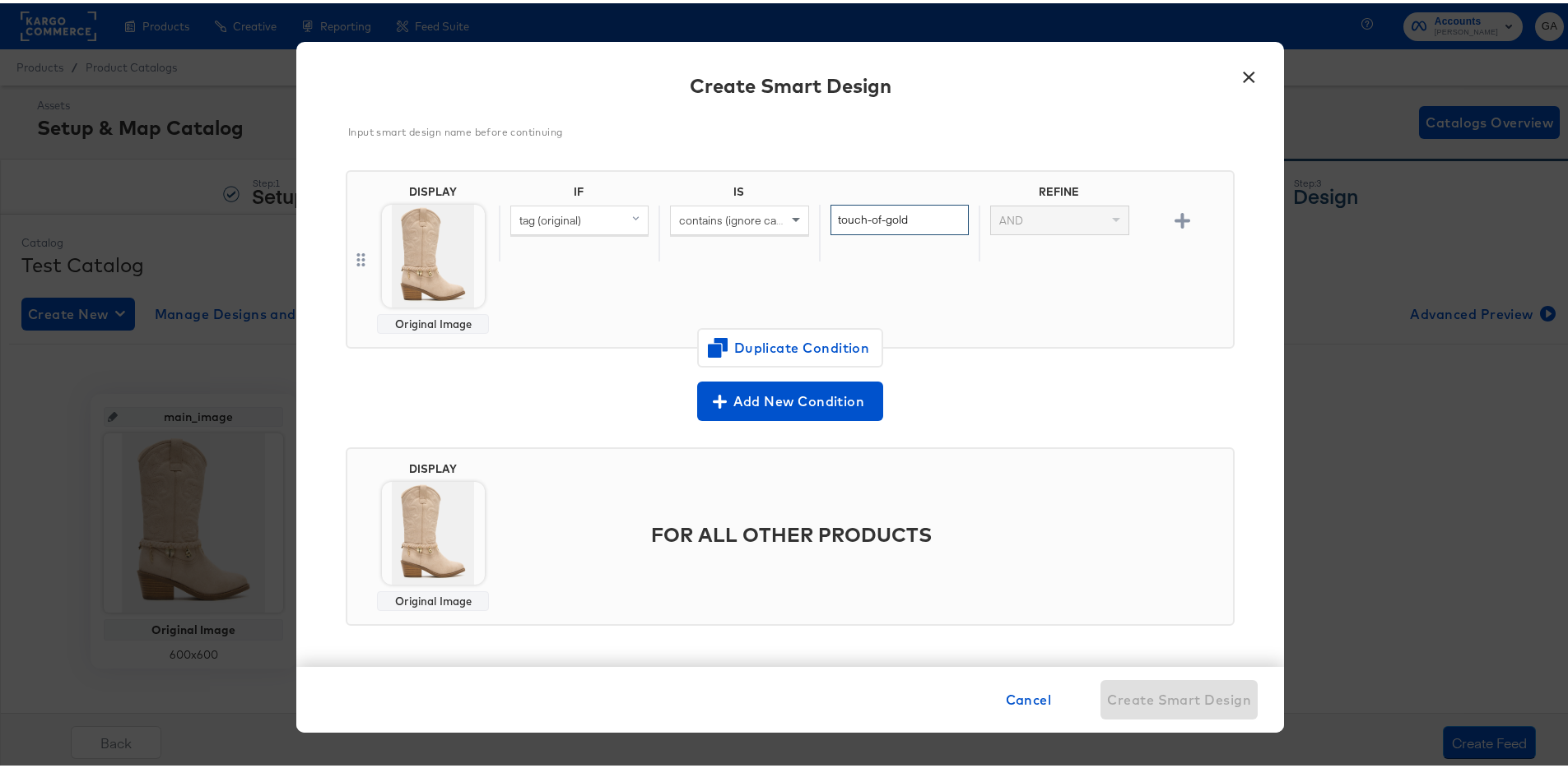
scroll to position [106, 0]
type input "touch-of-gold"
click at [413, 254] on img at bounding box center [433, 251] width 103 height 103
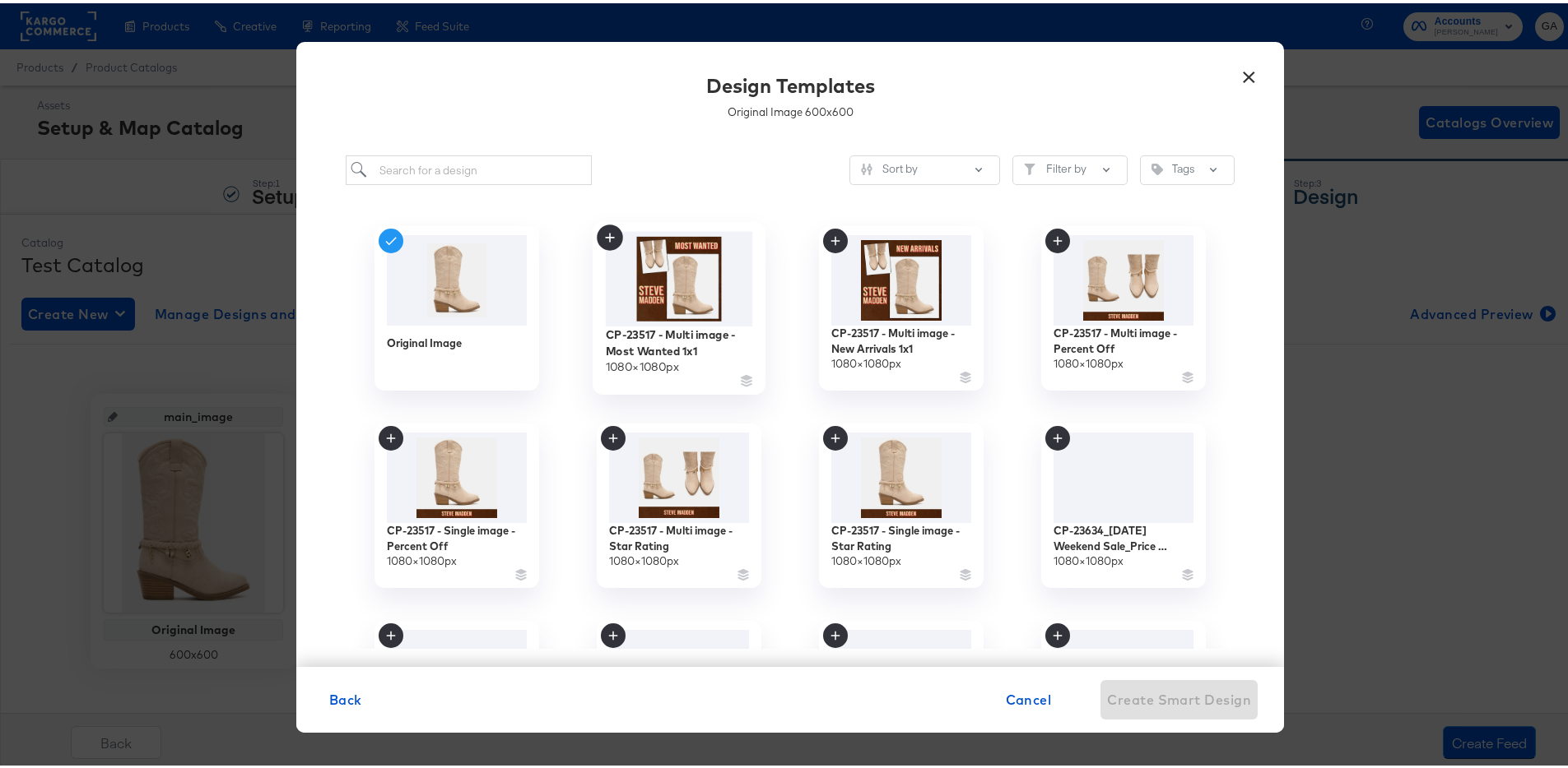
click at [637, 294] on img at bounding box center [679, 276] width 147 height 95
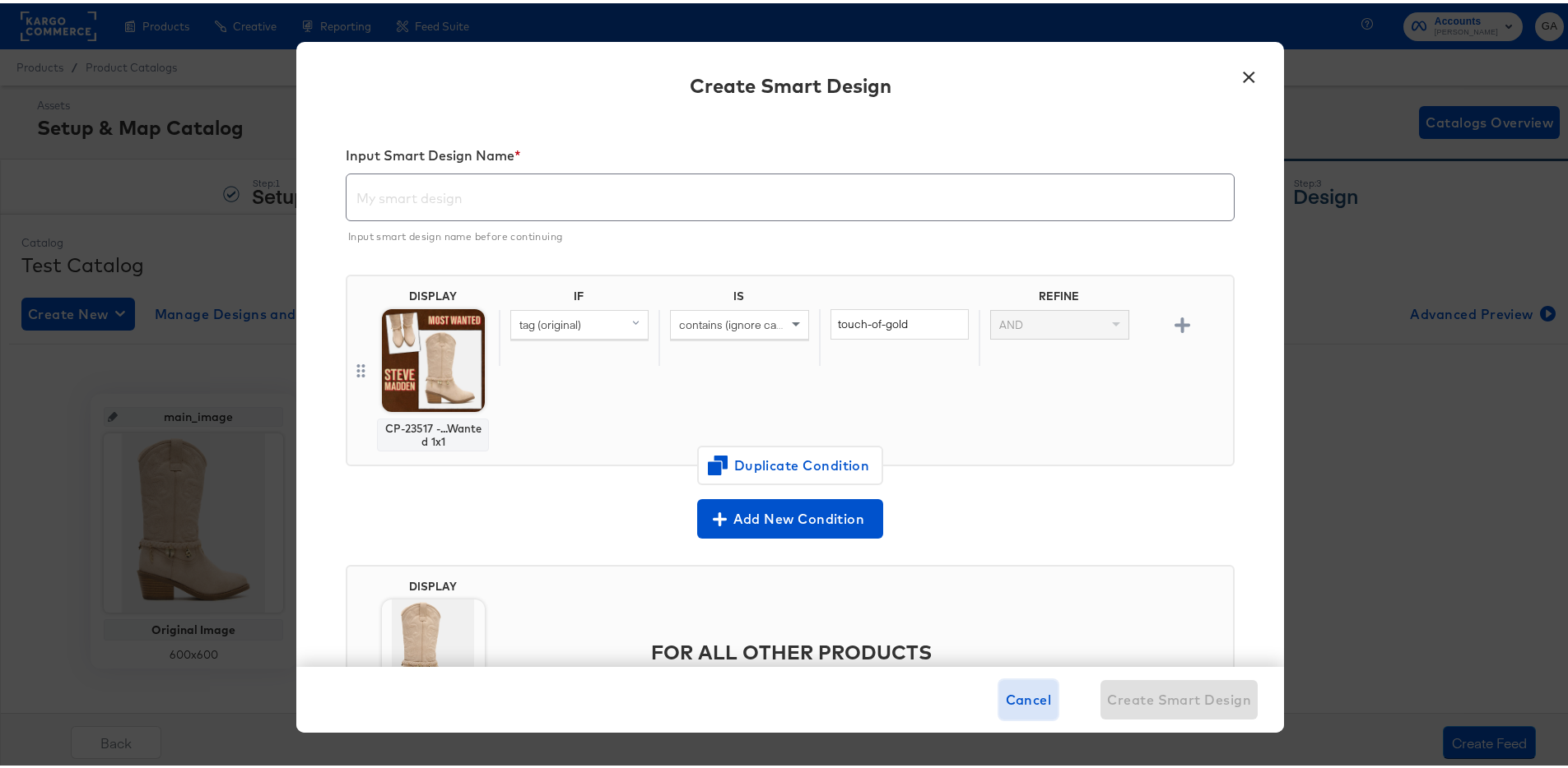
click at [1024, 694] on span "Cancel" at bounding box center [1029, 696] width 46 height 23
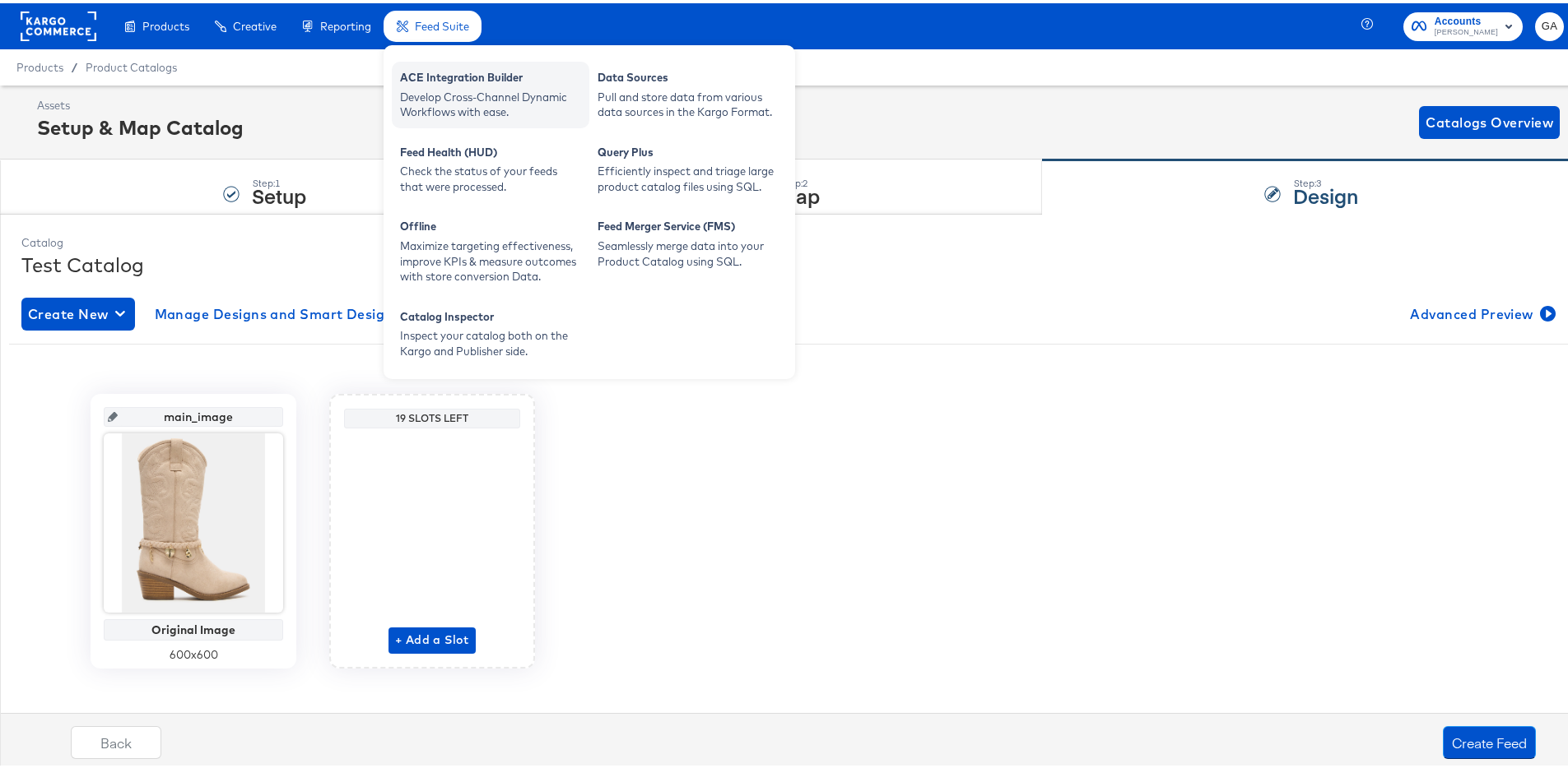
click at [418, 84] on div "ACE Integration Builder" at bounding box center [490, 75] width 181 height 19
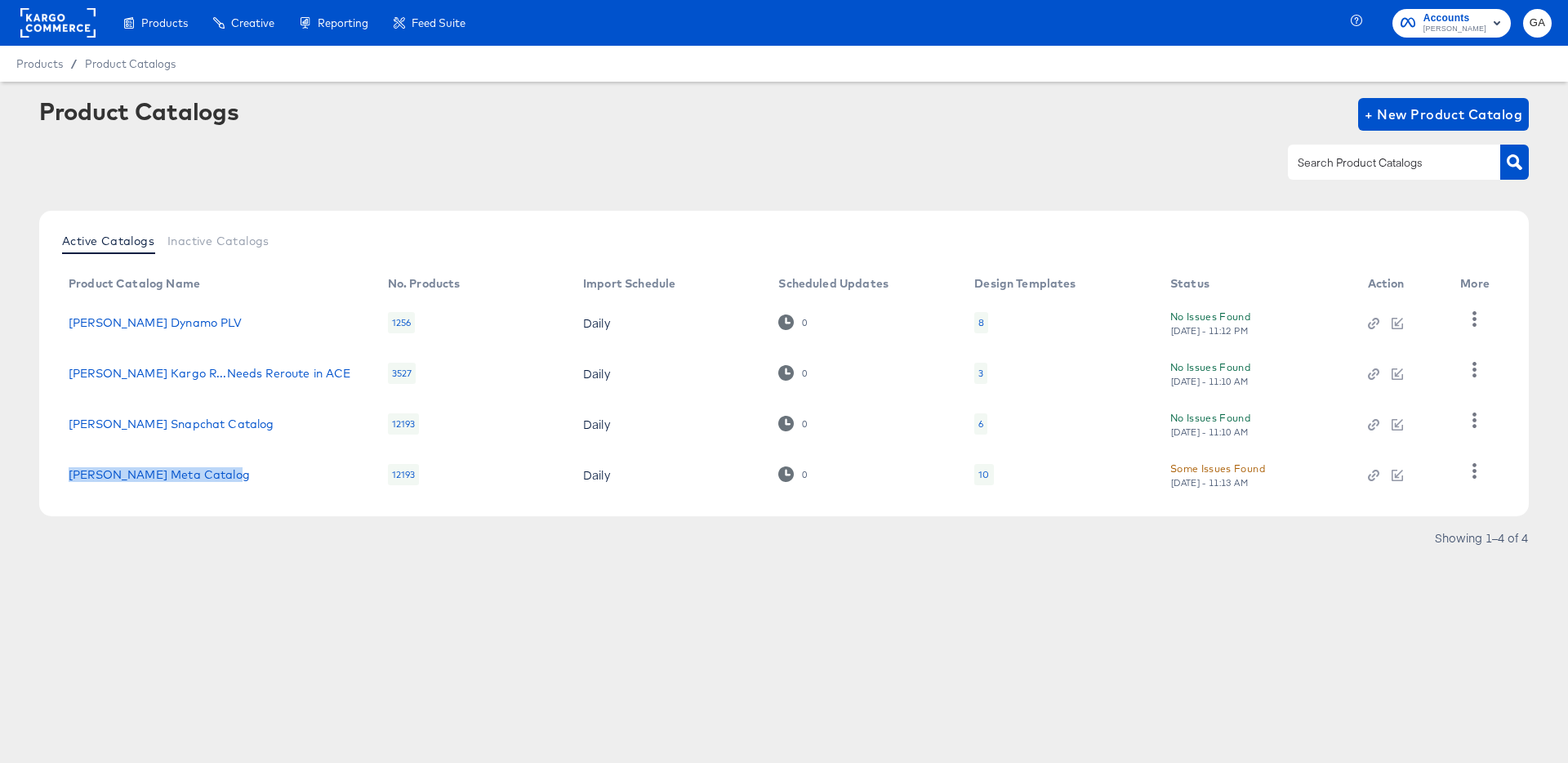
drag, startPoint x: 263, startPoint y: 477, endPoint x: 62, endPoint y: 474, distance: 201.0
click at [62, 474] on td "Steve Madden Meta Catalog" at bounding box center [216, 474] width 320 height 50
copy link "Steve Madden Meta Catalog"
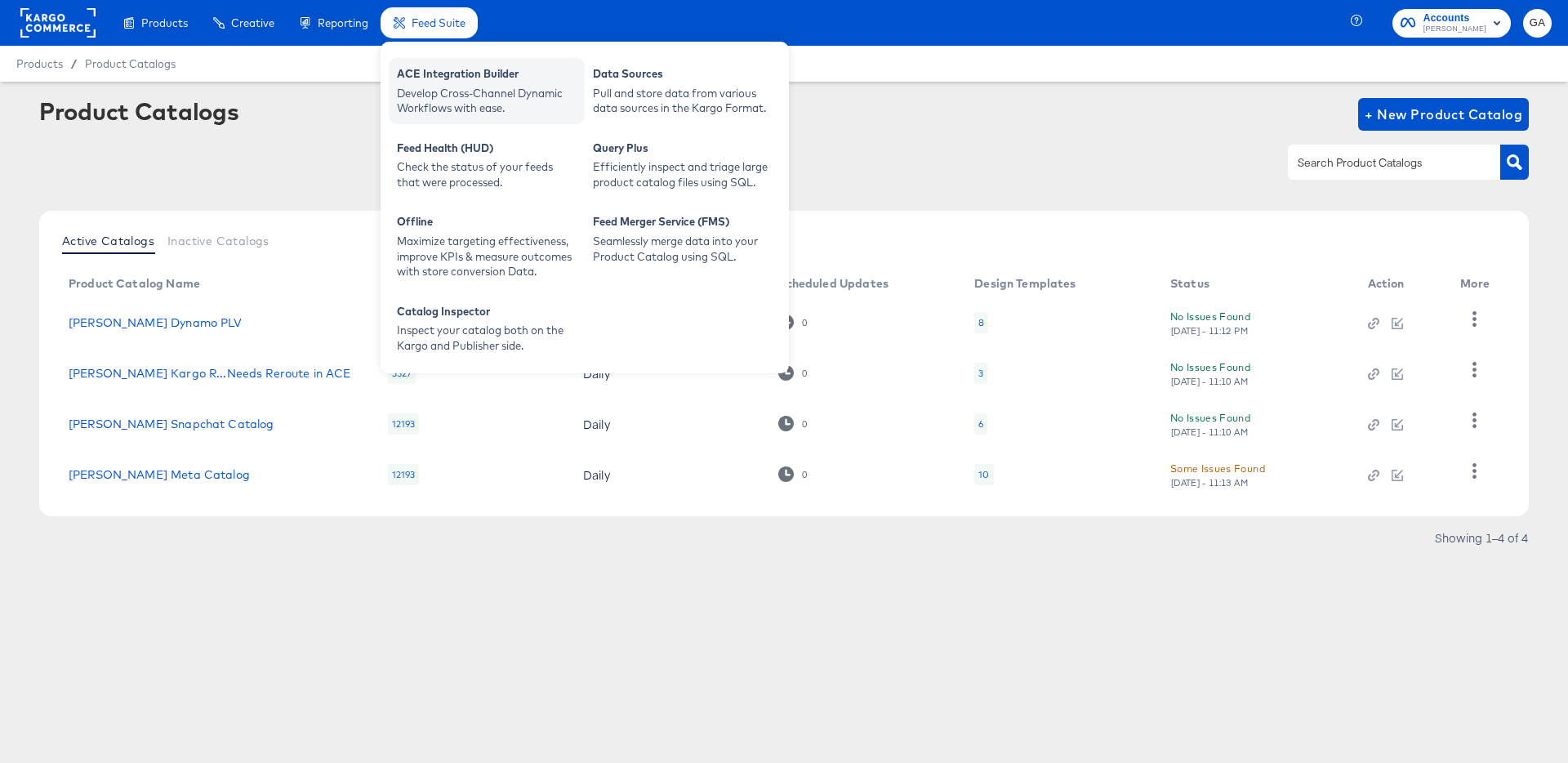
click at [447, 94] on div "Develop Cross-Channel Dynamic Workflows with ease." at bounding box center [487, 101] width 180 height 30
click at [468, 78] on div "ACE Integration Builder" at bounding box center [487, 75] width 180 height 19
click at [453, 76] on div "ACE Integration Builder" at bounding box center [487, 75] width 180 height 19
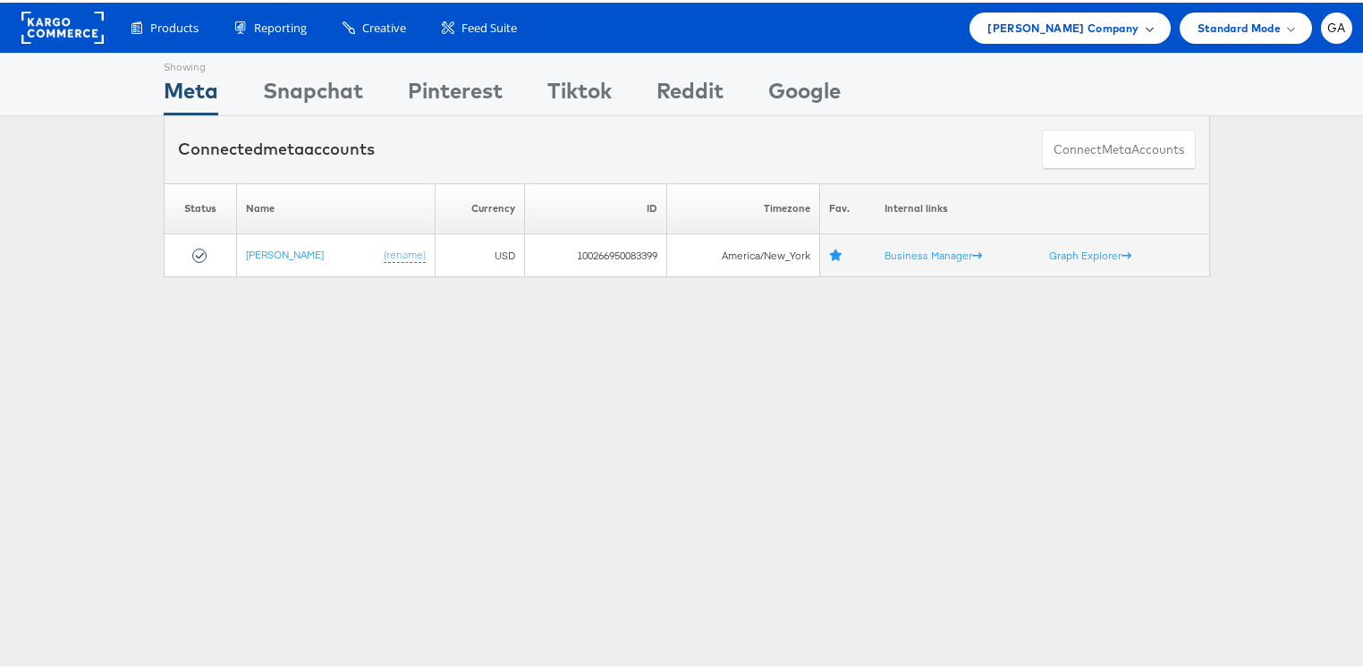
click at [1103, 30] on span "[PERSON_NAME] Company" at bounding box center [1063, 25] width 151 height 19
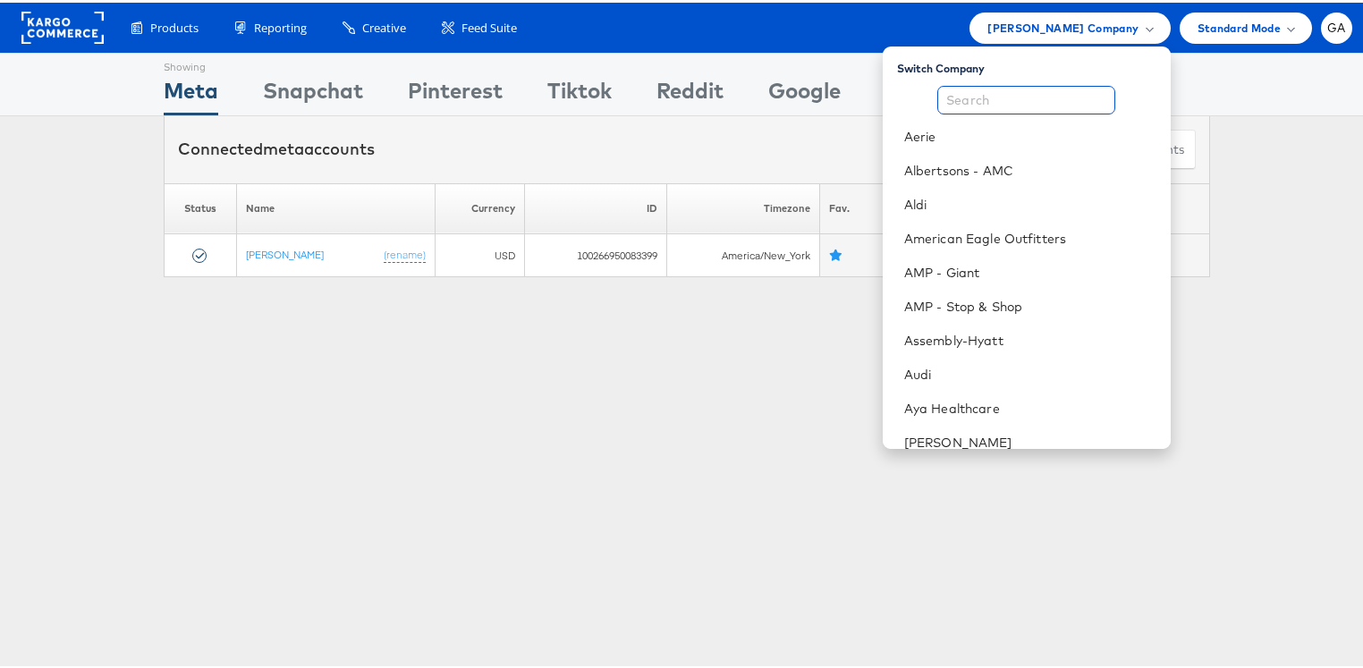
click at [986, 103] on input "text" at bounding box center [1026, 97] width 178 height 29
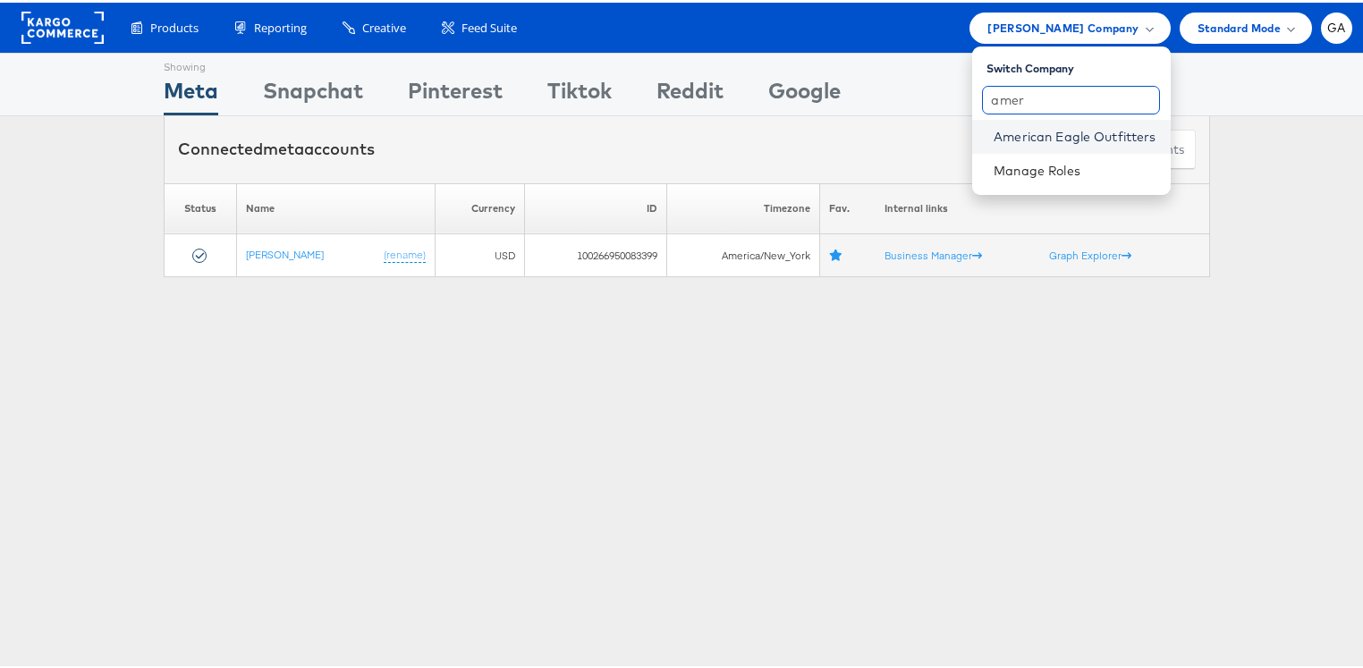
type input "amer"
click at [1011, 132] on link "American Eagle Outfitters" at bounding box center [1075, 134] width 162 height 18
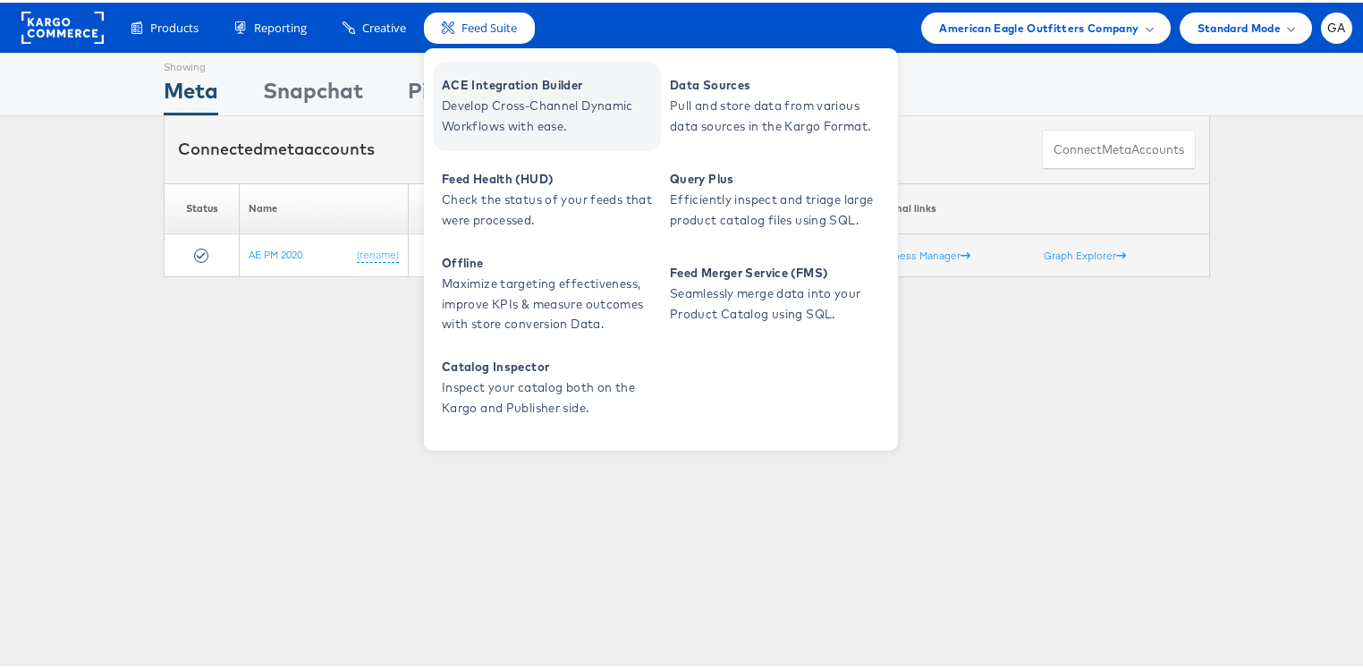
click at [485, 86] on span "ACE Integration Builder" at bounding box center [549, 82] width 215 height 21
